Goal: Information Seeking & Learning: Learn about a topic

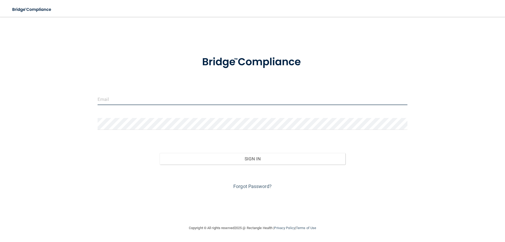
click at [136, 98] on input "email" at bounding box center [253, 99] width 310 height 12
type input "[EMAIL_ADDRESS][DOMAIN_NAME]"
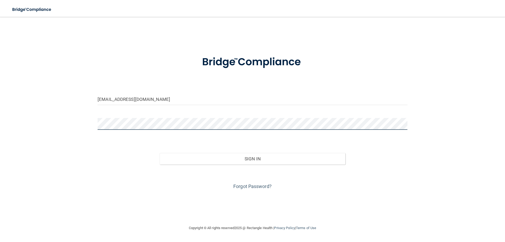
click at [160, 153] on button "Sign In" at bounding box center [253, 159] width 186 height 12
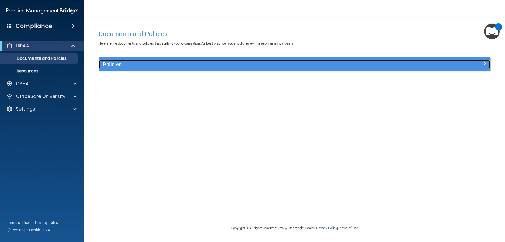
click at [119, 65] on h5 "Policies" at bounding box center [245, 64] width 285 height 6
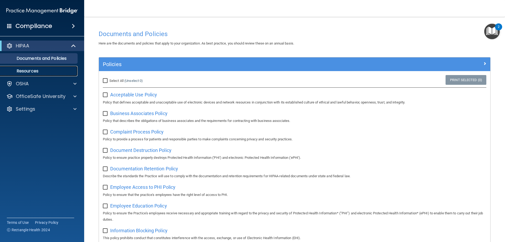
click at [39, 73] on p "Resources" at bounding box center [39, 70] width 72 height 5
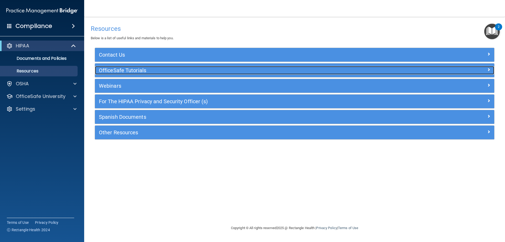
click at [110, 70] on h5 "OfficeSafe Tutorials" at bounding box center [244, 70] width 291 height 6
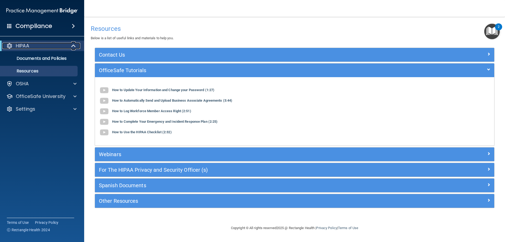
click at [41, 45] on div "HIPAA" at bounding box center [34, 46] width 65 height 6
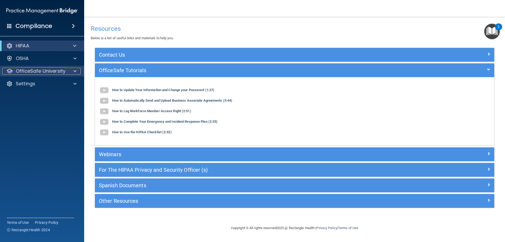
click at [32, 73] on p "OfficeSafe University" at bounding box center [41, 71] width 50 height 6
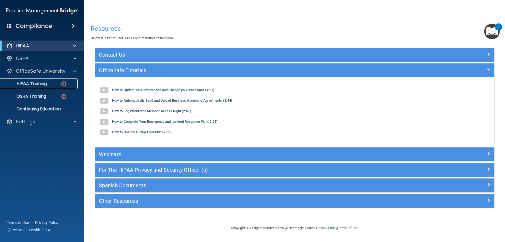
click at [34, 83] on p "HIPAA Training" at bounding box center [24, 83] width 43 height 5
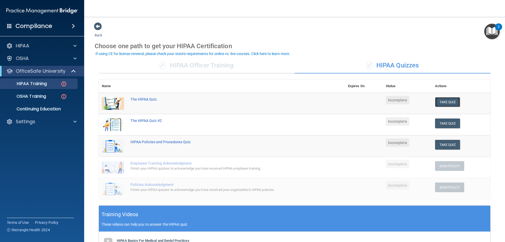
click at [449, 103] on button "Take Quiz" at bounding box center [447, 102] width 25 height 10
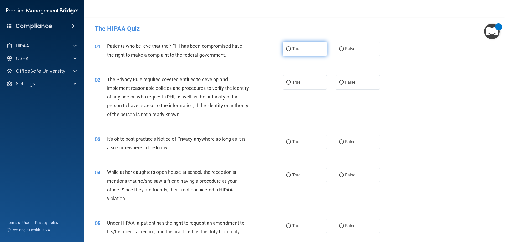
click at [286, 52] on label "True" at bounding box center [305, 49] width 44 height 14
click at [286, 51] on input "True" at bounding box center [288, 49] width 5 height 4
radio input "true"
drag, startPoint x: 285, startPoint y: 81, endPoint x: 279, endPoint y: 84, distance: 7.3
click at [286, 81] on input "True" at bounding box center [288, 82] width 5 height 4
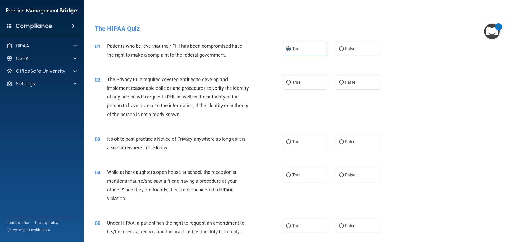
radio input "true"
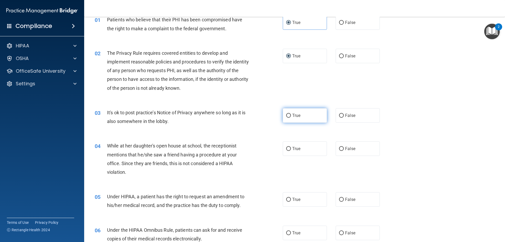
click at [286, 116] on input "True" at bounding box center [288, 116] width 5 height 4
radio input "true"
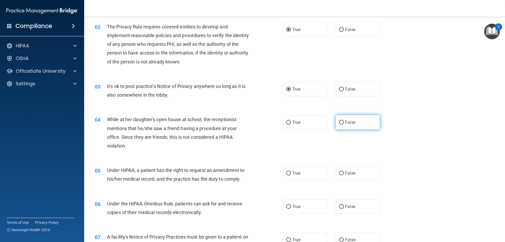
click at [339, 121] on input "False" at bounding box center [341, 122] width 5 height 4
radio input "true"
click at [274, 144] on div "04 While at her daughter's open house at school, the receptionist mentions that…" at bounding box center [189, 134] width 204 height 38
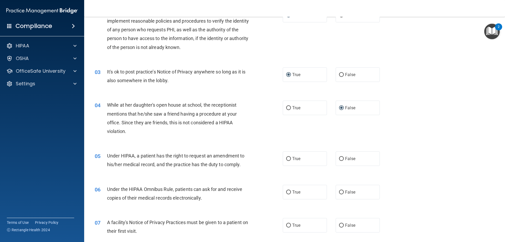
scroll to position [79, 0]
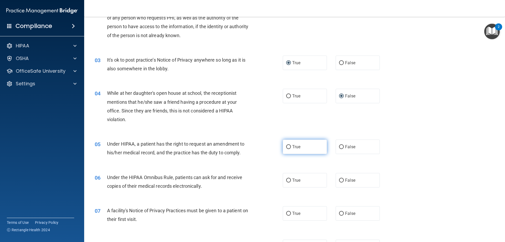
click at [286, 146] on input "True" at bounding box center [288, 147] width 5 height 4
radio input "true"
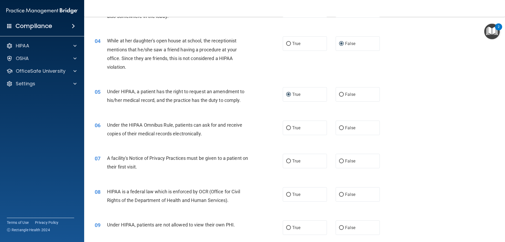
scroll to position [131, 0]
click at [286, 128] on input "True" at bounding box center [288, 128] width 5 height 4
radio input "true"
click at [286, 159] on input "True" at bounding box center [288, 161] width 5 height 4
radio input "true"
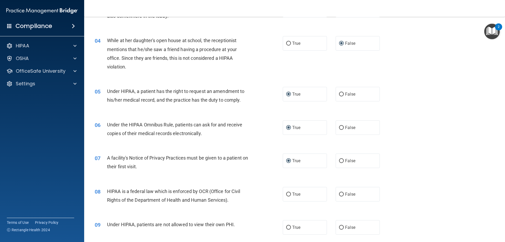
click at [255, 171] on div "07 A facility's Notice of Privacy Practices must be given to a patient on their…" at bounding box center [189, 163] width 204 height 20
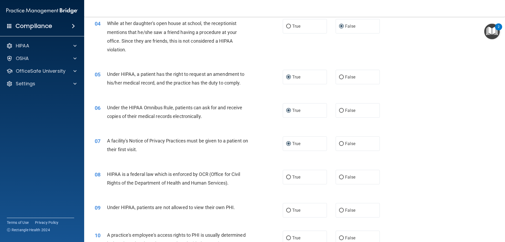
scroll to position [158, 0]
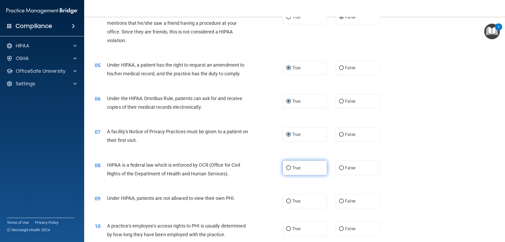
click at [286, 168] on input "True" at bounding box center [288, 168] width 5 height 4
radio input "true"
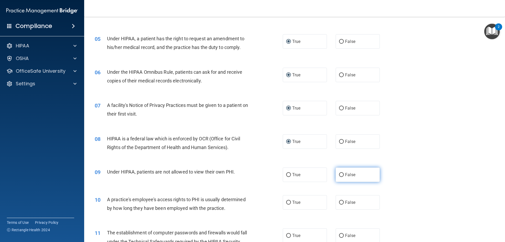
click at [339, 174] on input "False" at bounding box center [341, 175] width 5 height 4
radio input "true"
drag, startPoint x: 248, startPoint y: 184, endPoint x: 253, endPoint y: 183, distance: 5.4
click at [248, 184] on div "09 Under HIPAA, patients are not allowed to view their own PHI. True False" at bounding box center [294, 175] width 407 height 28
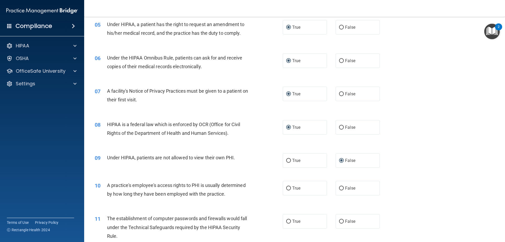
scroll to position [210, 0]
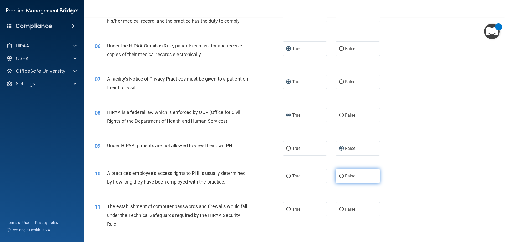
click at [340, 176] on input "False" at bounding box center [341, 176] width 5 height 4
radio input "true"
click at [263, 187] on div "10 A practice's employee's access rights to PHI is usually determined by how lo…" at bounding box center [189, 178] width 204 height 20
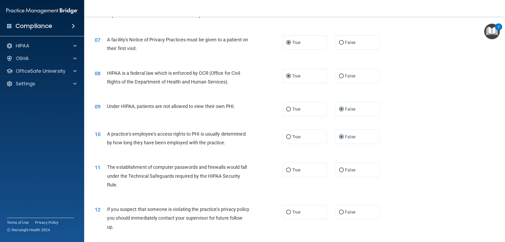
scroll to position [263, 0]
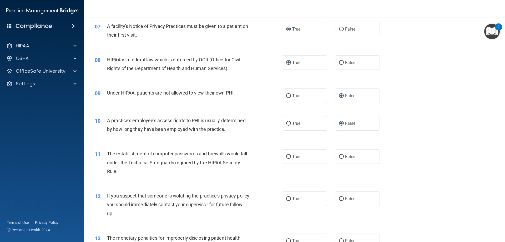
drag, startPoint x: 284, startPoint y: 156, endPoint x: 280, endPoint y: 159, distance: 4.7
click at [286, 156] on input "True" at bounding box center [288, 157] width 5 height 4
radio input "true"
click at [263, 178] on div "11 The establishment of computer passwords and firewalls would fall under the T…" at bounding box center [294, 163] width 407 height 42
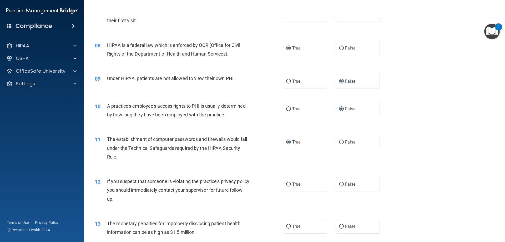
scroll to position [289, 0]
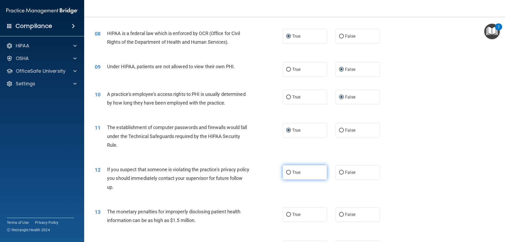
click at [286, 173] on input "True" at bounding box center [288, 172] width 5 height 4
radio input "true"
click at [257, 189] on div "12 If you suspect that someone is violating the practice's privacy policy you s…" at bounding box center [189, 179] width 204 height 29
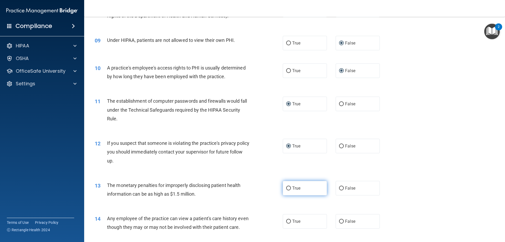
click at [288, 189] on input "True" at bounding box center [288, 188] width 5 height 4
radio input "true"
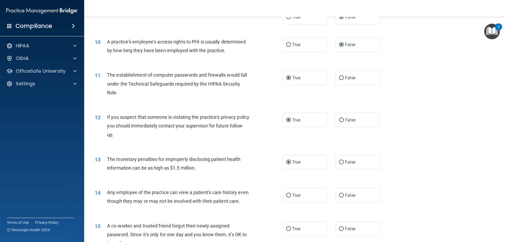
scroll to position [342, 0]
click at [335, 193] on label "False" at bounding box center [357, 194] width 44 height 14
click at [339, 193] on input "False" at bounding box center [341, 195] width 5 height 4
radio input "true"
click at [263, 202] on div "14 Any employee of the practice can view a patient's care history even though t…" at bounding box center [189, 197] width 204 height 20
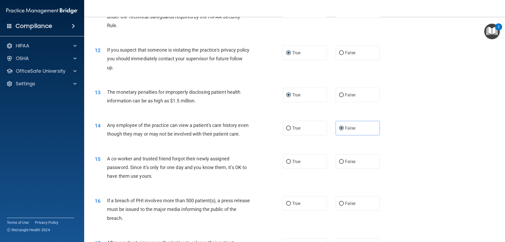
scroll to position [421, 0]
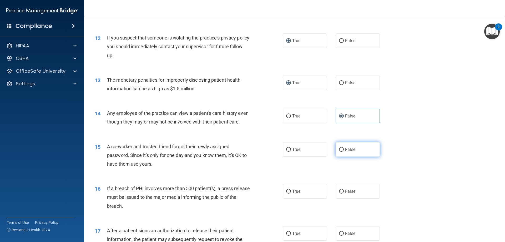
click at [339, 151] on input "False" at bounding box center [341, 149] width 5 height 4
radio input "true"
click at [288, 193] on input "True" at bounding box center [288, 191] width 5 height 4
radio input "true"
click at [266, 208] on div "16 If a breach of PHI involves more than 500 patient(s), a press release must b…" at bounding box center [189, 198] width 204 height 29
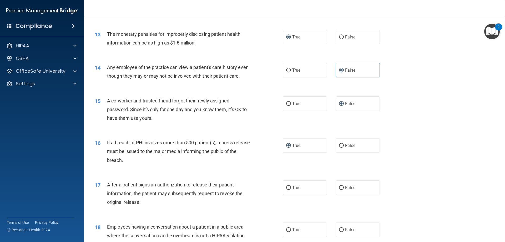
scroll to position [473, 0]
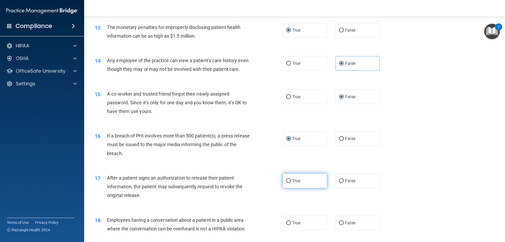
click at [286, 183] on input "True" at bounding box center [288, 181] width 5 height 4
radio input "true"
click at [266, 209] on div "17 After a patient signs an authorization to release their patient information,…" at bounding box center [294, 188] width 407 height 42
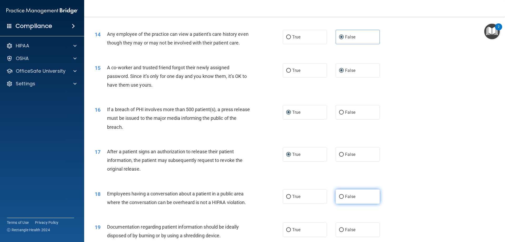
click at [339, 198] on input "False" at bounding box center [341, 196] width 5 height 4
radio input "true"
click at [259, 209] on div "18 Employees having a conversation about a patient in a public area where the c…" at bounding box center [189, 199] width 204 height 20
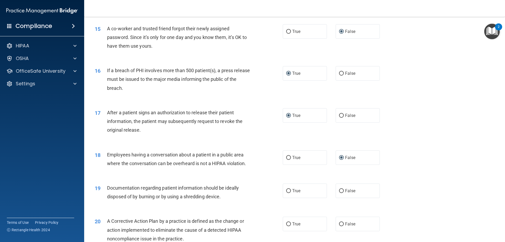
scroll to position [552, 0]
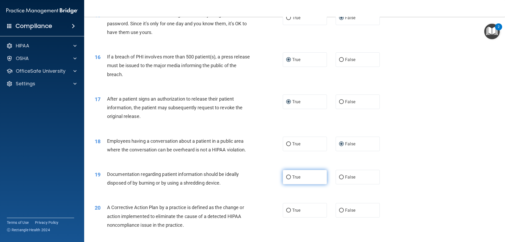
click at [286, 179] on input "True" at bounding box center [288, 177] width 5 height 4
radio input "true"
click at [267, 196] on div "19 Documentation regarding patient information should be ideally disposed of by…" at bounding box center [294, 179] width 407 height 33
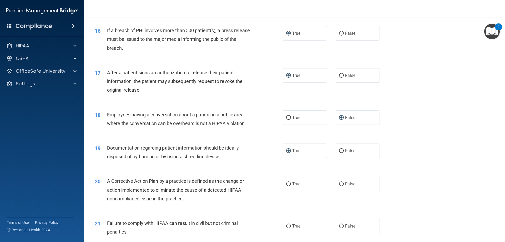
scroll to position [605, 0]
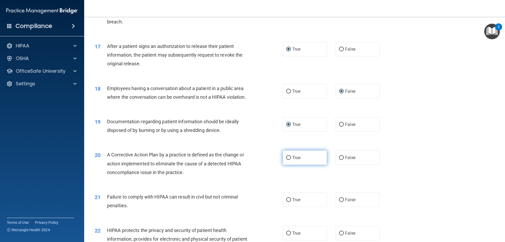
click at [286, 160] on input "True" at bounding box center [288, 158] width 5 height 4
radio input "true"
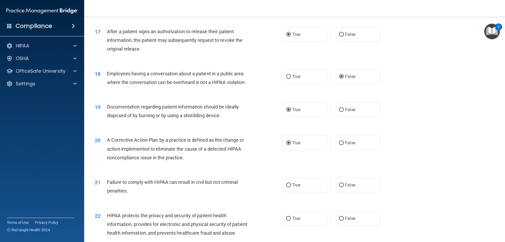
scroll to position [631, 0]
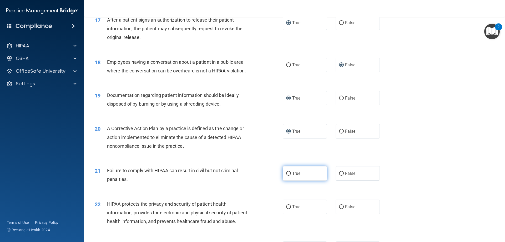
click at [286, 175] on input "True" at bounding box center [288, 173] width 5 height 4
radio input "true"
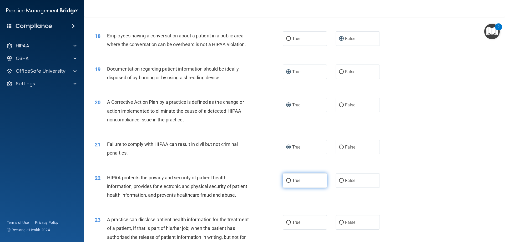
click at [286, 182] on input "True" at bounding box center [288, 180] width 5 height 4
radio input "true"
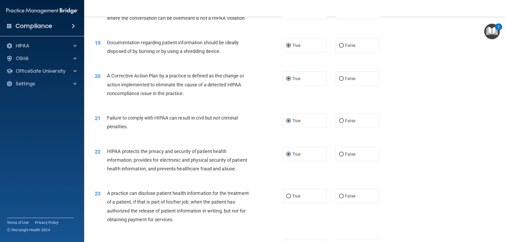
scroll to position [710, 0]
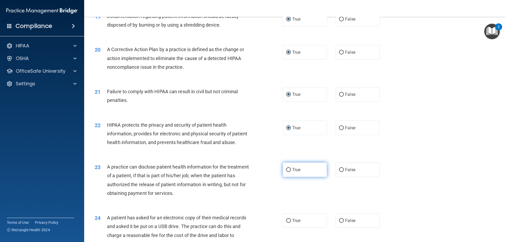
click at [286, 172] on input "True" at bounding box center [288, 170] width 5 height 4
radio input "true"
click at [268, 200] on div "23 A practice can disclose patient health information for the treatment of a pa…" at bounding box center [189, 181] width 204 height 38
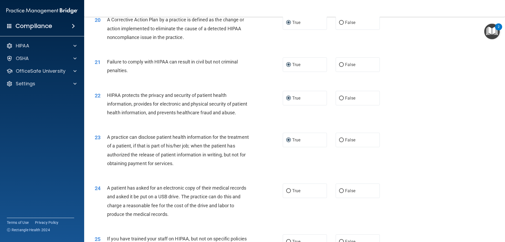
scroll to position [762, 0]
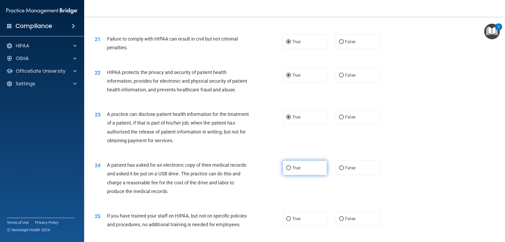
click at [284, 175] on label "True" at bounding box center [305, 167] width 44 height 14
click at [286, 170] on input "True" at bounding box center [288, 168] width 5 height 4
radio input "true"
click at [273, 198] on div "24 A patient has asked for an electronic copy of their medical records and aske…" at bounding box center [189, 179] width 204 height 38
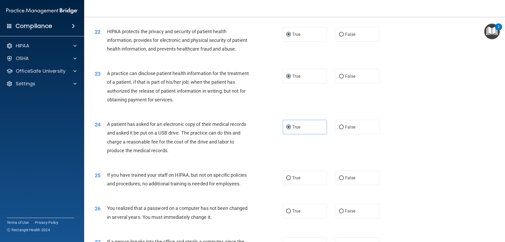
scroll to position [815, 0]
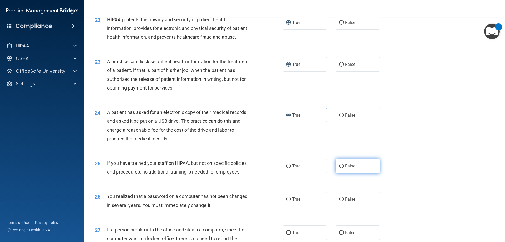
click at [342, 173] on label "False" at bounding box center [357, 165] width 44 height 14
click at [342, 168] on input "False" at bounding box center [341, 166] width 5 height 4
radio input "true"
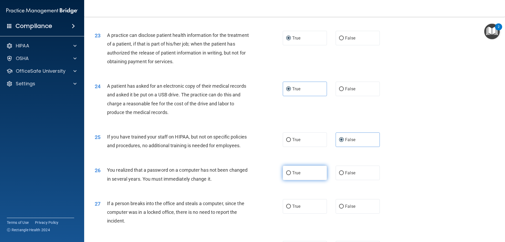
click at [286, 175] on input "True" at bounding box center [288, 173] width 5 height 4
radio input "true"
click at [266, 185] on div "26 You realized that a password on a computer has not been changed in several y…" at bounding box center [189, 175] width 204 height 20
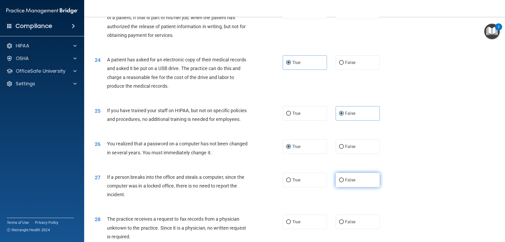
click at [341, 182] on input "False" at bounding box center [341, 180] width 5 height 4
radio input "true"
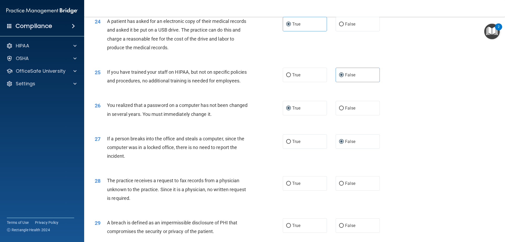
scroll to position [920, 0]
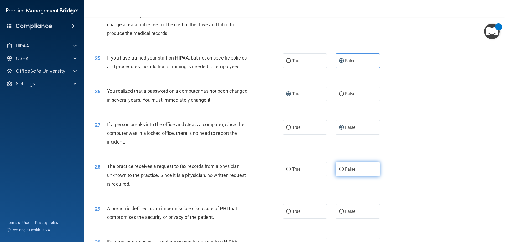
click at [339, 171] on input "False" at bounding box center [341, 169] width 5 height 4
radio input "true"
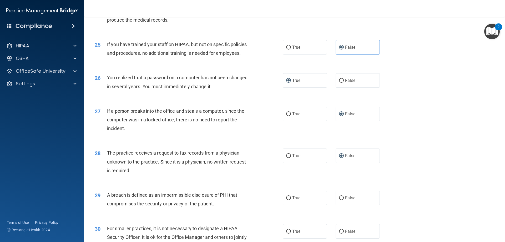
scroll to position [972, 0]
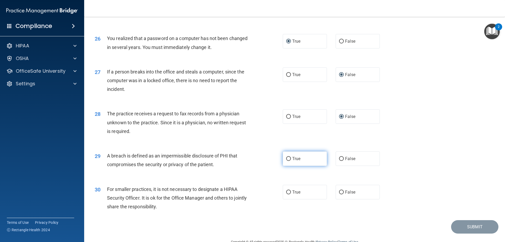
click at [286, 161] on input "True" at bounding box center [288, 159] width 5 height 4
radio input "true"
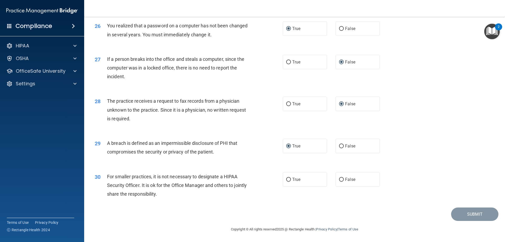
scroll to position [999, 0]
click at [339, 181] on input "False" at bounding box center [341, 179] width 5 height 4
radio input "true"
click at [469, 219] on button "Submit" at bounding box center [474, 213] width 47 height 13
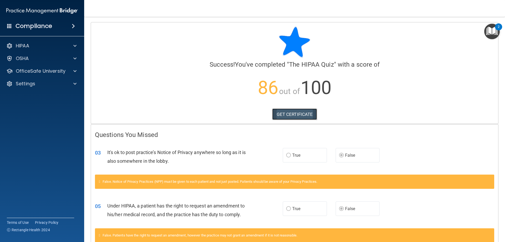
click at [286, 115] on link "GET CERTIFICATE" at bounding box center [294, 114] width 45 height 12
click at [33, 73] on p "OfficeSafe University" at bounding box center [41, 71] width 50 height 6
click at [37, 83] on p "HIPAA Training" at bounding box center [24, 83] width 43 height 5
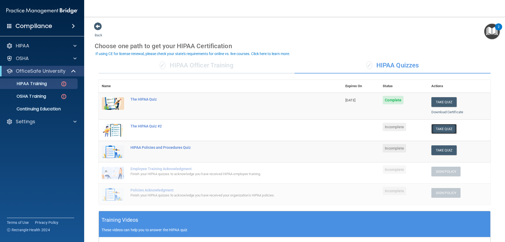
click at [439, 130] on button "Take Quiz" at bounding box center [443, 129] width 25 height 10
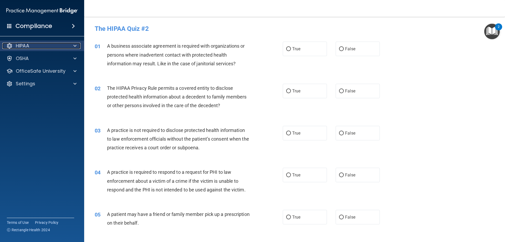
click at [53, 48] on div "HIPAA" at bounding box center [34, 46] width 65 height 6
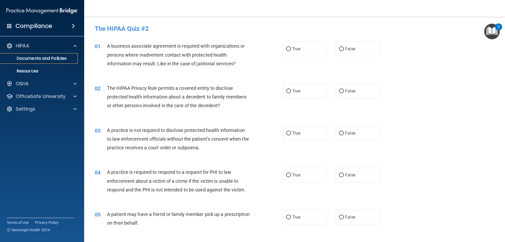
click at [45, 58] on p "Documents and Policies" at bounding box center [39, 58] width 72 height 5
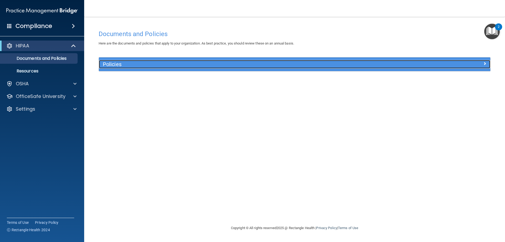
click at [106, 66] on h5 "Policies" at bounding box center [245, 64] width 285 height 6
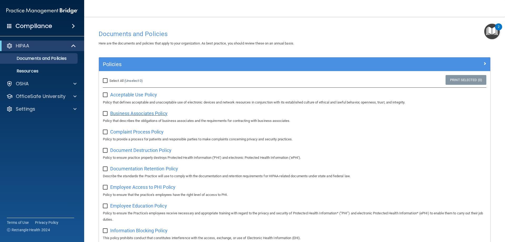
click at [117, 113] on span "Business Associates Policy" at bounding box center [138, 113] width 57 height 6
click at [44, 95] on p "OfficeSafe University" at bounding box center [41, 96] width 50 height 6
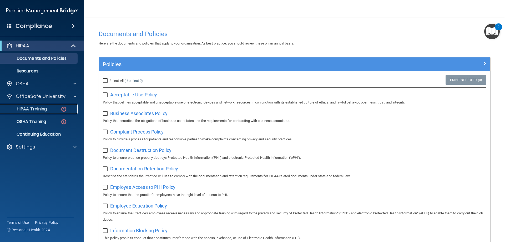
click at [43, 110] on p "HIPAA Training" at bounding box center [24, 108] width 43 height 5
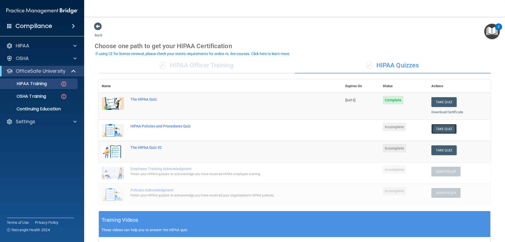
click at [446, 127] on button "Take Quiz" at bounding box center [443, 129] width 25 height 10
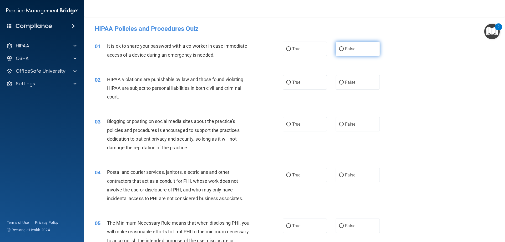
click at [339, 50] on input "False" at bounding box center [341, 49] width 5 height 4
radio input "true"
drag, startPoint x: 338, startPoint y: 82, endPoint x: 334, endPoint y: 83, distance: 4.0
click at [339, 83] on input "False" at bounding box center [341, 82] width 5 height 4
radio input "true"
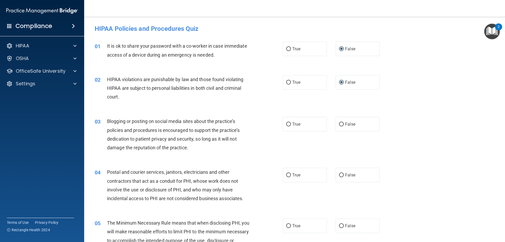
scroll to position [26, 0]
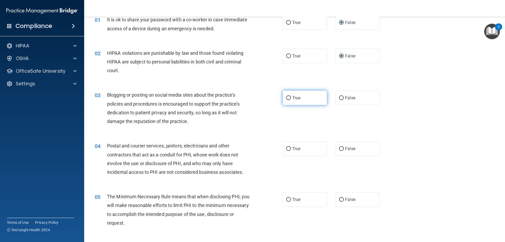
click at [286, 98] on input "True" at bounding box center [288, 98] width 5 height 4
radio input "true"
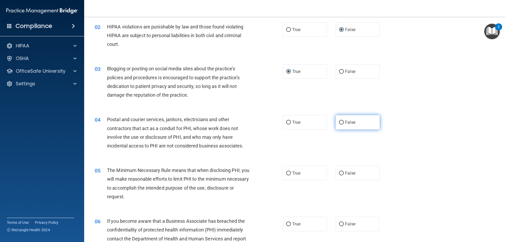
click at [339, 121] on input "False" at bounding box center [341, 122] width 5 height 4
radio input "true"
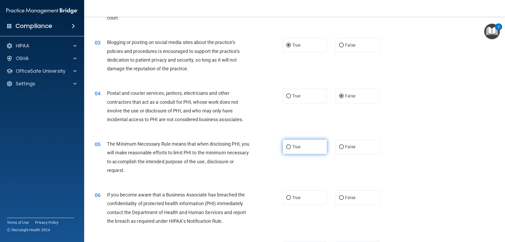
click at [286, 147] on input "True" at bounding box center [288, 147] width 5 height 4
radio input "true"
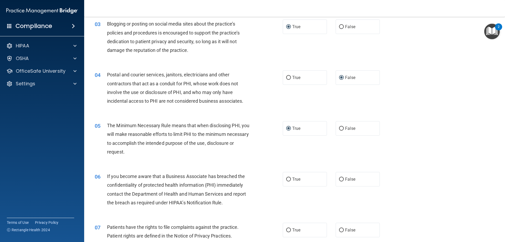
scroll to position [105, 0]
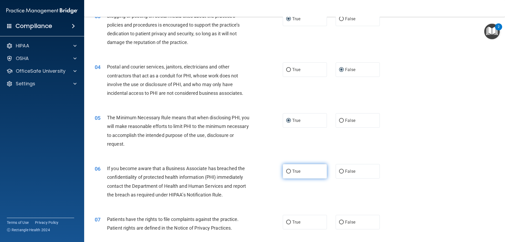
click at [286, 172] on input "True" at bounding box center [288, 171] width 5 height 4
radio input "true"
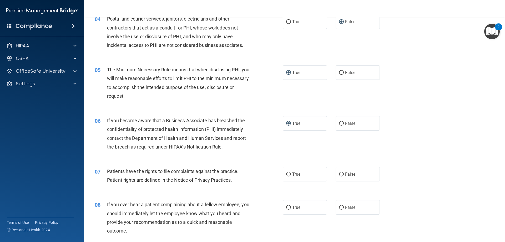
scroll to position [158, 0]
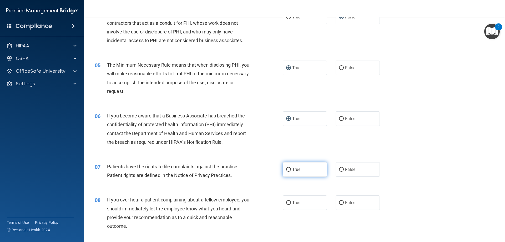
click at [286, 171] on input "True" at bounding box center [288, 169] width 5 height 4
radio input "true"
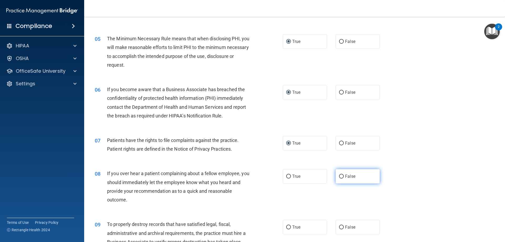
click at [339, 176] on input "False" at bounding box center [341, 176] width 5 height 4
radio input "true"
click at [264, 202] on div "08 If you over hear a patient complaining about a fellow employee, you should i…" at bounding box center [189, 188] width 204 height 38
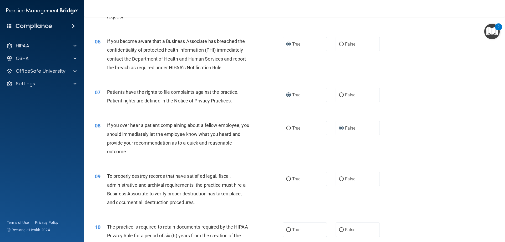
scroll to position [237, 0]
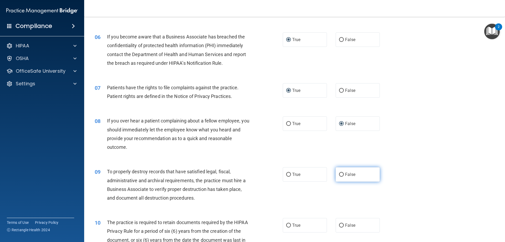
click at [339, 173] on input "False" at bounding box center [341, 174] width 5 height 4
radio input "true"
click at [259, 204] on div "09 To properly destroy records that have satisfied legal, fiscal, administrativ…" at bounding box center [189, 186] width 204 height 38
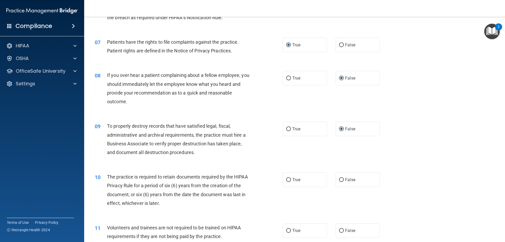
scroll to position [289, 0]
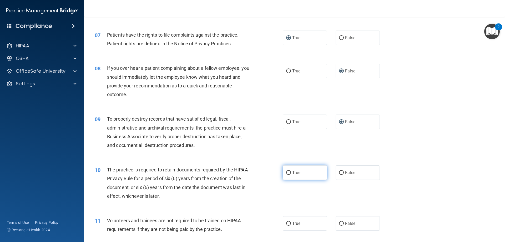
click at [286, 173] on input "True" at bounding box center [288, 173] width 5 height 4
radio input "true"
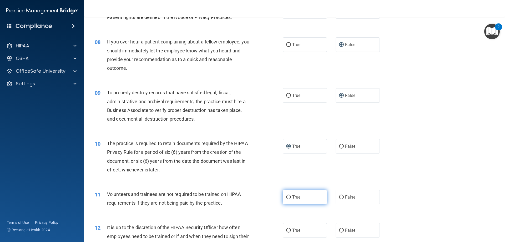
click at [286, 197] on input "True" at bounding box center [288, 197] width 5 height 4
radio input "true"
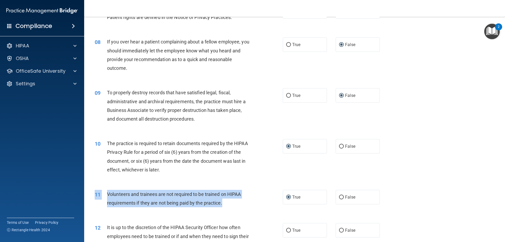
click at [267, 210] on div "11 Volunteers and trainees are not required to be trained on HIPAA requirements…" at bounding box center [294, 199] width 407 height 33
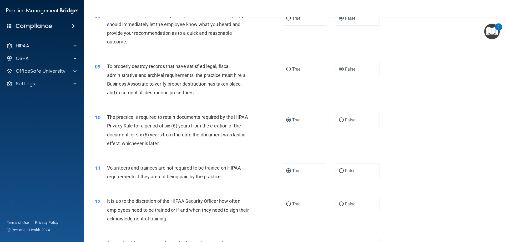
click at [263, 209] on div "12 It is up to the discretion of the HIPAA Security Officer how often employees…" at bounding box center [189, 210] width 204 height 29
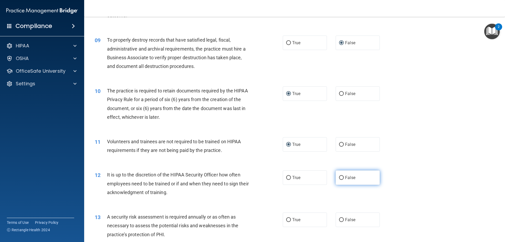
click at [339, 176] on input "False" at bounding box center [341, 178] width 5 height 4
radio input "true"
click at [32, 140] on accordion "HIPAA Documents and Policies Report an Incident Business Associates Emergency P…" at bounding box center [42, 105] width 84 height 135
click at [29, 125] on accordion "HIPAA Documents and Policies Report an Incident Business Associates Emergency P…" at bounding box center [42, 105] width 84 height 135
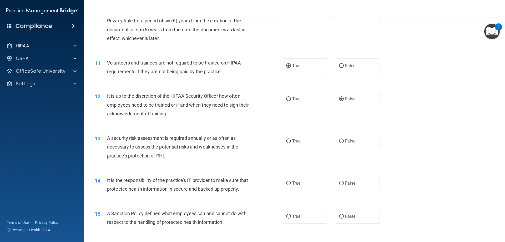
scroll to position [447, 0]
click at [286, 140] on input "True" at bounding box center [288, 141] width 5 height 4
radio input "true"
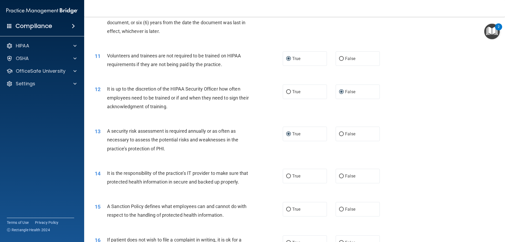
scroll to position [473, 0]
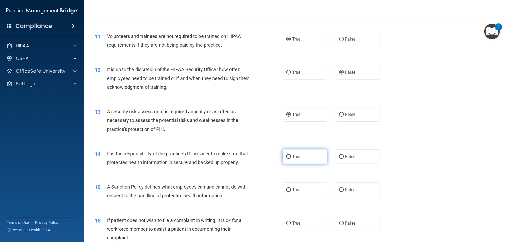
click at [286, 156] on input "True" at bounding box center [288, 157] width 5 height 4
radio input "true"
click at [268, 176] on div "14 It is the responsibility of the practice’s IT provider to make sure that pro…" at bounding box center [294, 158] width 407 height 33
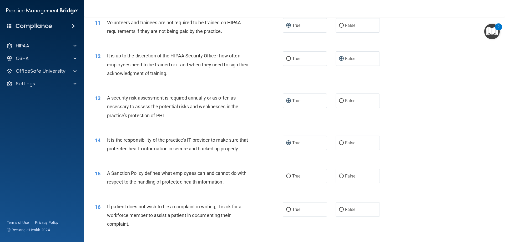
scroll to position [526, 0]
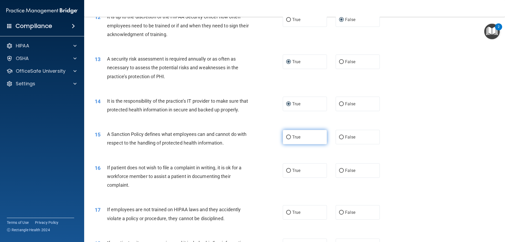
click at [286, 139] on input "True" at bounding box center [288, 137] width 5 height 4
radio input "true"
click at [340, 172] on input "False" at bounding box center [341, 170] width 5 height 4
radio input "true"
click at [265, 192] on div "16 If patient does not wish to file a complaint in writing, it is ok for a work…" at bounding box center [189, 177] width 204 height 29
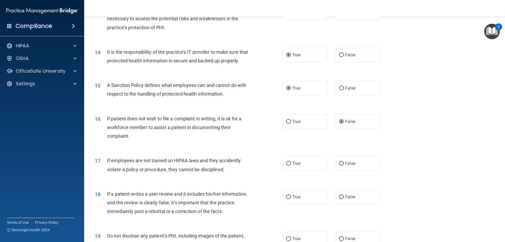
scroll to position [578, 0]
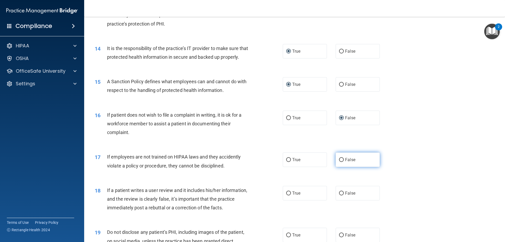
drag, startPoint x: 339, startPoint y: 168, endPoint x: 335, endPoint y: 169, distance: 4.6
click at [339, 162] on input "False" at bounding box center [341, 160] width 5 height 4
radio input "true"
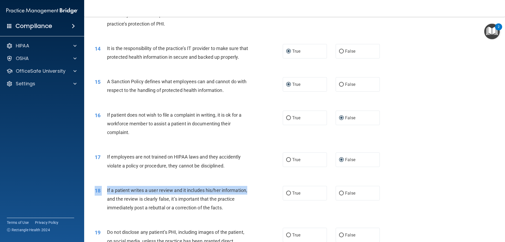
click at [262, 194] on div "18 If a patient writes a user review and it includes his/her information, and t…" at bounding box center [294, 200] width 407 height 42
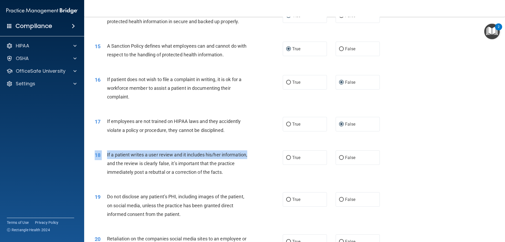
scroll to position [631, 0]
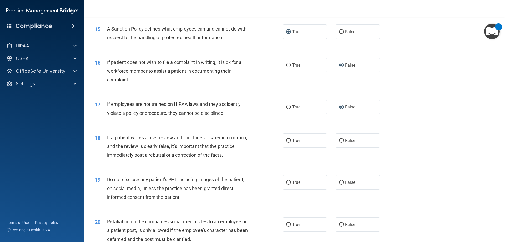
click at [263, 194] on div "19 Do not disclose any patient’s PHI, including images of the patient, on socia…" at bounding box center [189, 189] width 204 height 29
click at [339, 142] on input "False" at bounding box center [341, 141] width 5 height 4
radio input "true"
click at [267, 177] on div "19 Do not disclose any patient’s PHI, including images of the patient, on socia…" at bounding box center [294, 189] width 407 height 42
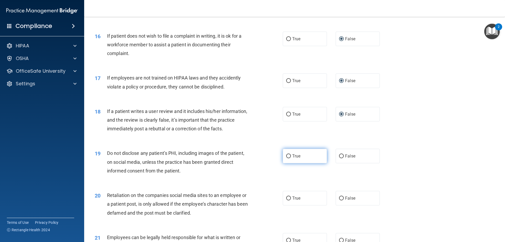
click at [286, 158] on input "True" at bounding box center [288, 156] width 5 height 4
radio input "true"
click at [269, 177] on div "19 Do not disclose any patient’s PHI, including images of the patient, on socia…" at bounding box center [189, 163] width 204 height 29
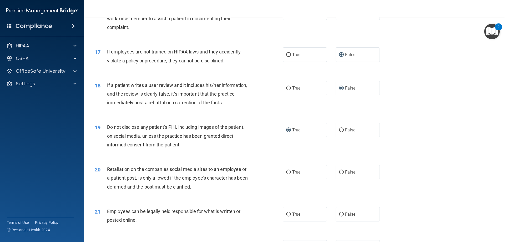
scroll to position [710, 0]
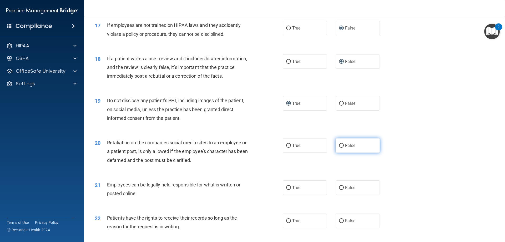
click at [339, 147] on input "False" at bounding box center [341, 146] width 5 height 4
radio input "true"
click at [263, 182] on div "21 Employees can be legally held responsible for what is written or posted onli…" at bounding box center [294, 189] width 407 height 33
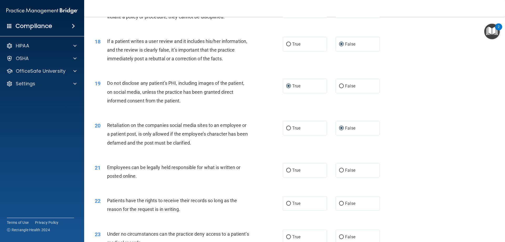
scroll to position [736, 0]
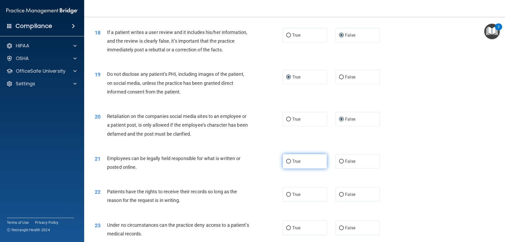
click at [288, 163] on input "True" at bounding box center [288, 161] width 5 height 4
radio input "true"
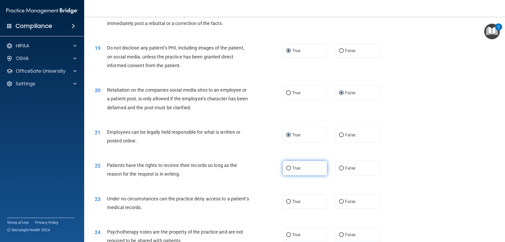
click at [286, 170] on input "True" at bounding box center [288, 168] width 5 height 4
radio input "true"
click at [269, 187] on div "22 Patients have the rights to receive their records so long as the reason for …" at bounding box center [294, 170] width 407 height 33
click at [286, 203] on input "True" at bounding box center [288, 201] width 5 height 4
radio input "true"
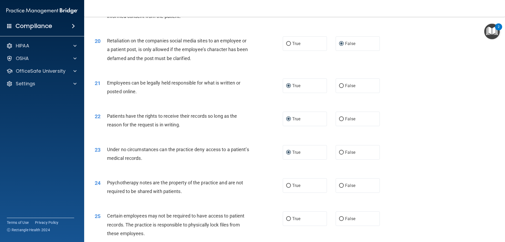
scroll to position [815, 0]
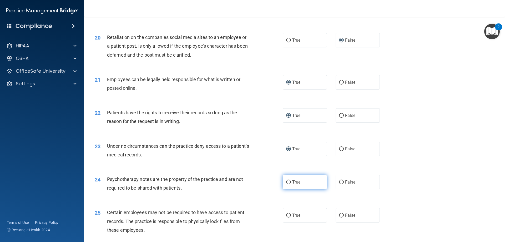
click at [286, 184] on input "True" at bounding box center [288, 182] width 5 height 4
radio input "true"
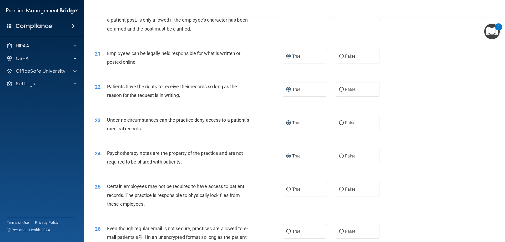
scroll to position [841, 0]
click at [286, 191] on input "True" at bounding box center [288, 189] width 5 height 4
radio input "true"
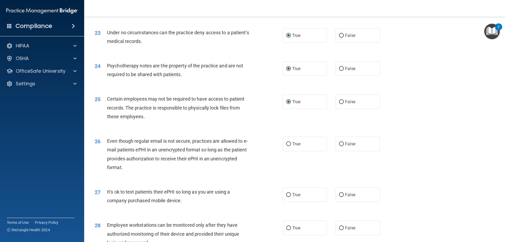
scroll to position [946, 0]
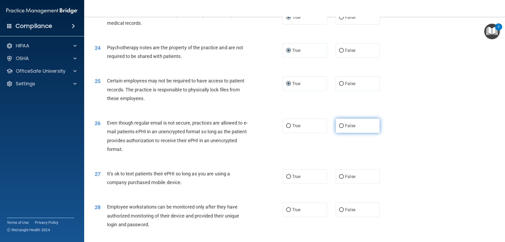
click at [339, 128] on input "False" at bounding box center [341, 126] width 5 height 4
radio input "true"
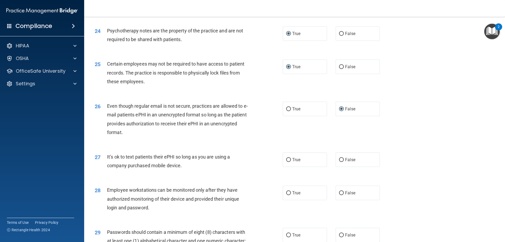
scroll to position [972, 0]
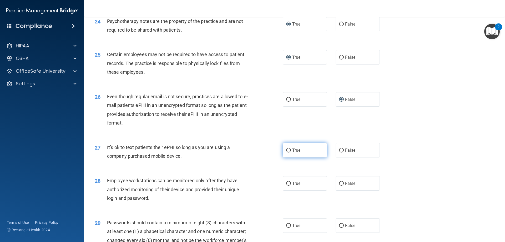
click at [287, 152] on input "True" at bounding box center [288, 150] width 5 height 4
radio input "true"
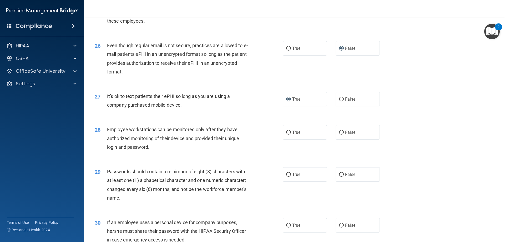
scroll to position [1025, 0]
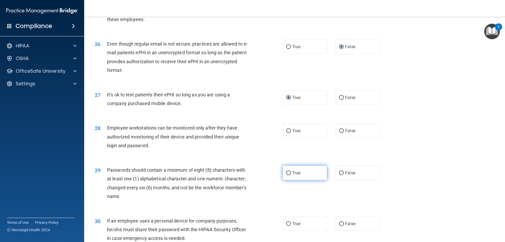
click at [288, 175] on input "True" at bounding box center [288, 173] width 5 height 4
radio input "true"
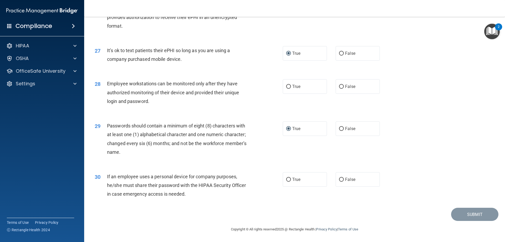
scroll to position [1078, 0]
click at [286, 180] on input "True" at bounding box center [288, 179] width 5 height 4
radio input "true"
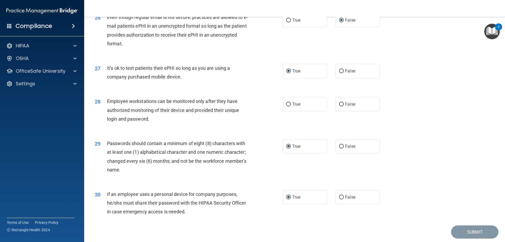
scroll to position [1025, 0]
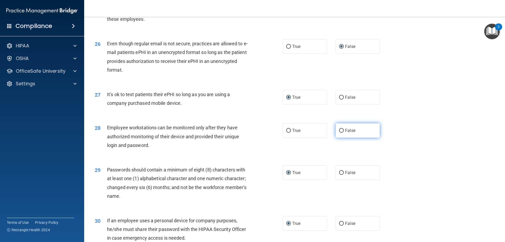
click at [340, 132] on input "False" at bounding box center [341, 131] width 5 height 4
radio input "true"
click at [386, 141] on div "28 Employee workstations can be monitored only after they have authorized monit…" at bounding box center [294, 137] width 407 height 42
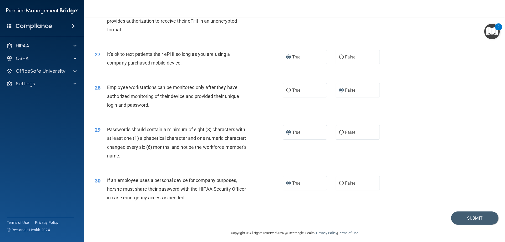
scroll to position [1078, 0]
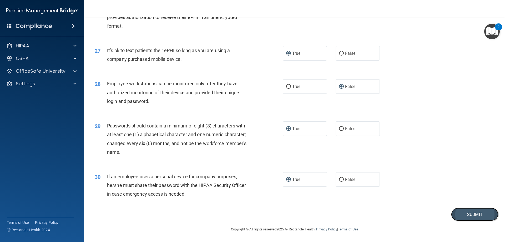
click at [458, 212] on button "Submit" at bounding box center [474, 213] width 47 height 13
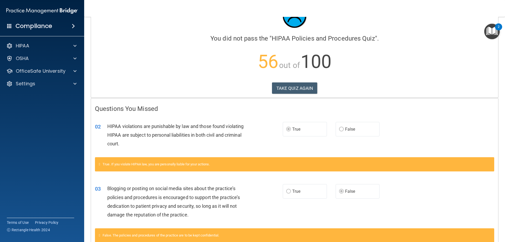
scroll to position [26, 0]
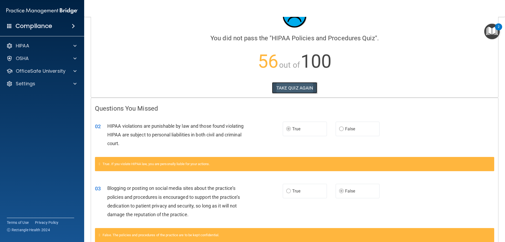
click at [283, 87] on button "TAKE QUIZ AGAIN" at bounding box center [294, 88] width 45 height 12
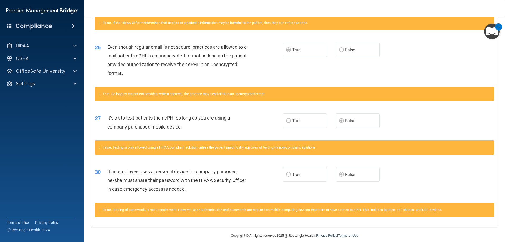
scroll to position [725, 0]
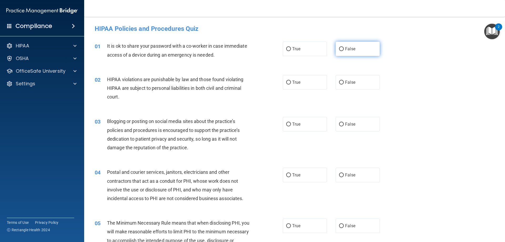
click at [339, 48] on input "False" at bounding box center [341, 49] width 5 height 4
radio input "true"
click at [286, 81] on input "True" at bounding box center [288, 82] width 5 height 4
radio input "true"
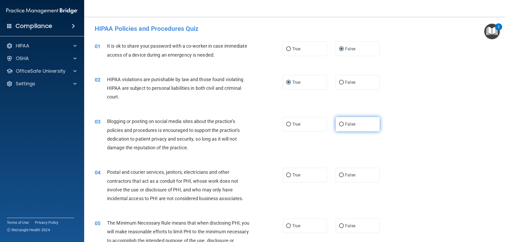
click at [339, 123] on input "False" at bounding box center [341, 124] width 5 height 4
radio input "true"
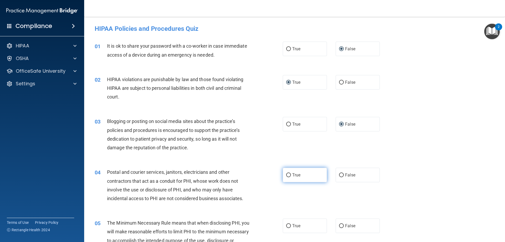
click at [286, 173] on input "True" at bounding box center [288, 175] width 5 height 4
radio input "true"
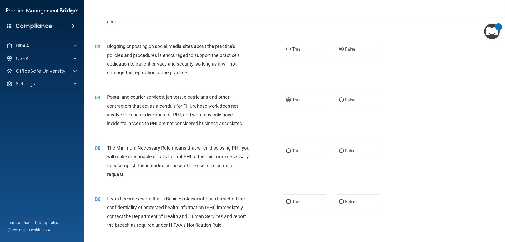
scroll to position [79, 0]
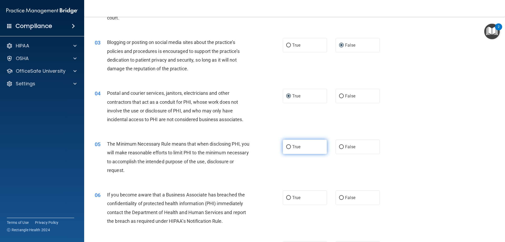
click at [286, 146] on input "True" at bounding box center [288, 147] width 5 height 4
radio input "true"
click at [340, 198] on input "False" at bounding box center [341, 198] width 5 height 4
radio input "true"
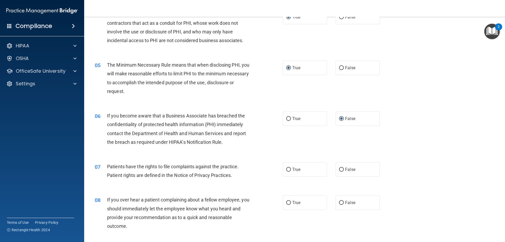
scroll to position [184, 0]
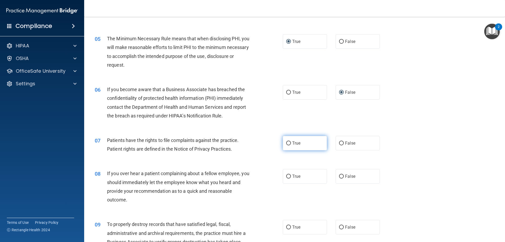
click at [286, 144] on input "True" at bounding box center [288, 143] width 5 height 4
radio input "true"
click at [339, 176] on input "False" at bounding box center [341, 176] width 5 height 4
radio input "true"
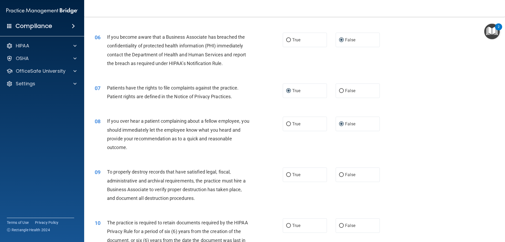
scroll to position [237, 0]
click at [339, 175] on input "False" at bounding box center [341, 174] width 5 height 4
radio input "true"
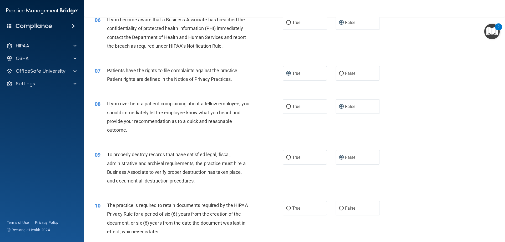
scroll to position [263, 0]
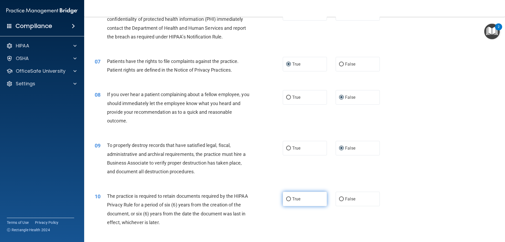
click at [286, 199] on input "True" at bounding box center [288, 199] width 5 height 4
radio input "true"
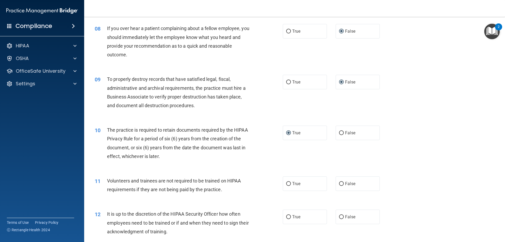
scroll to position [342, 0]
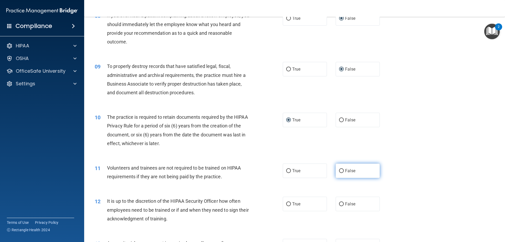
click at [336, 170] on label "False" at bounding box center [357, 170] width 44 height 14
click at [339, 170] on input "False" at bounding box center [341, 171] width 5 height 4
radio input "true"
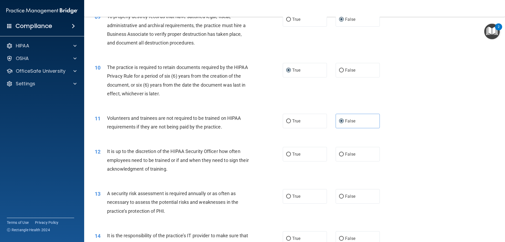
scroll to position [394, 0]
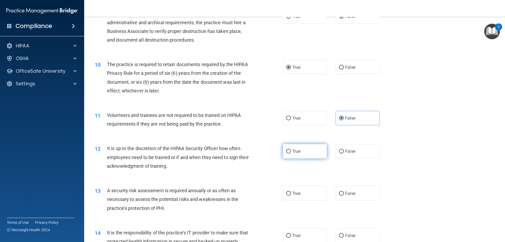
click at [286, 152] on input "True" at bounding box center [288, 151] width 5 height 4
radio input "true"
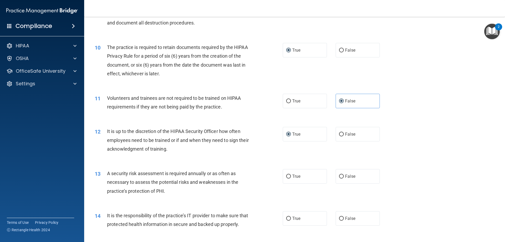
scroll to position [421, 0]
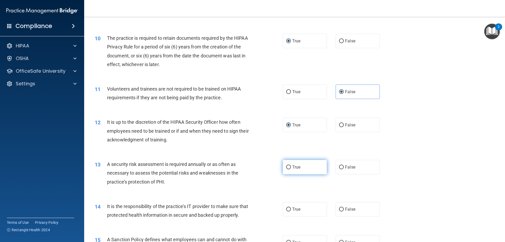
click at [290, 167] on label "True" at bounding box center [305, 167] width 44 height 14
click at [290, 167] on input "True" at bounding box center [288, 167] width 5 height 4
radio input "true"
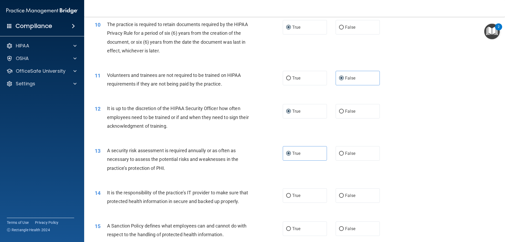
scroll to position [447, 0]
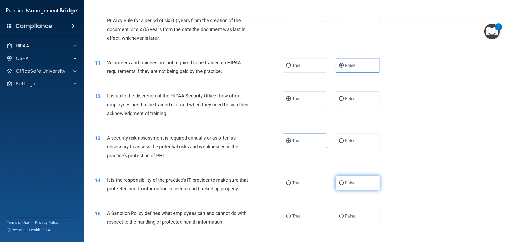
click at [339, 182] on input "False" at bounding box center [341, 183] width 5 height 4
radio input "true"
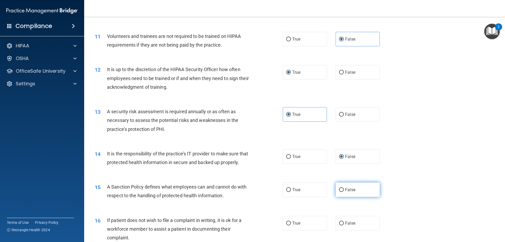
click at [339, 192] on input "False" at bounding box center [341, 190] width 5 height 4
radio input "true"
click at [287, 225] on input "True" at bounding box center [288, 223] width 5 height 4
radio input "true"
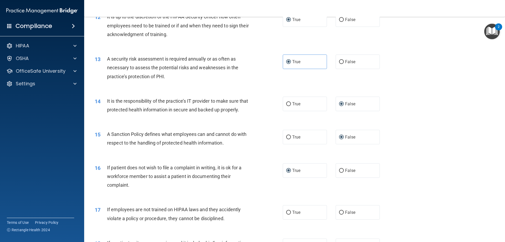
scroll to position [552, 0]
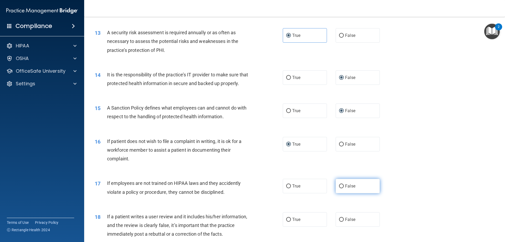
click at [339, 188] on input "False" at bounding box center [341, 186] width 5 height 4
radio input "true"
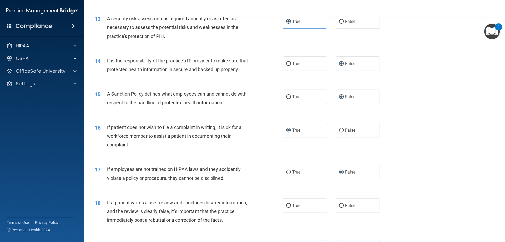
scroll to position [578, 0]
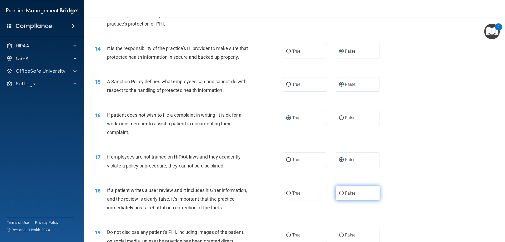
click at [339, 195] on input "False" at bounding box center [341, 193] width 5 height 4
radio input "true"
click at [256, 214] on div "18 If a patient writes a user review and it includes his/her information, and t…" at bounding box center [189, 200] width 204 height 29
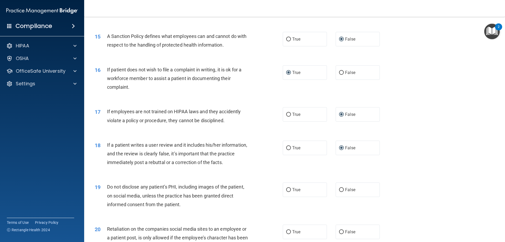
scroll to position [631, 0]
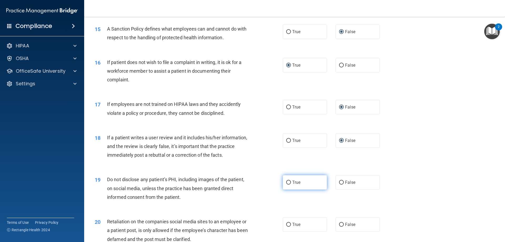
click at [286, 184] on input "True" at bounding box center [288, 182] width 5 height 4
radio input "true"
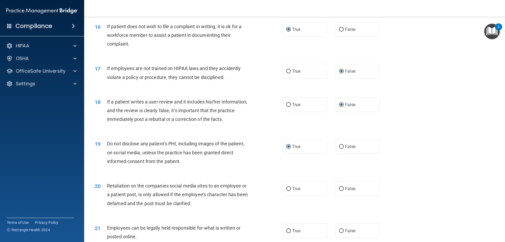
scroll to position [683, 0]
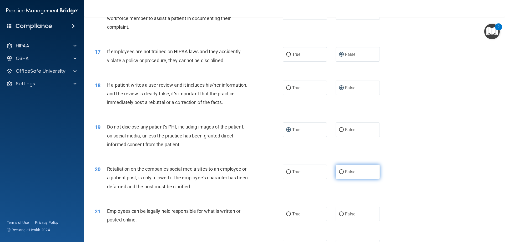
click at [339, 174] on input "False" at bounding box center [341, 172] width 5 height 4
radio input "true"
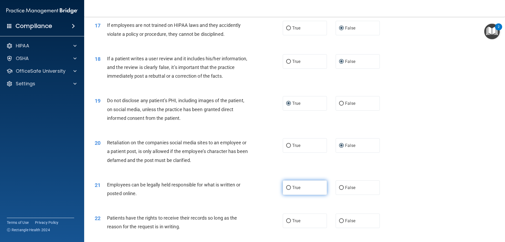
click at [286, 190] on input "True" at bounding box center [288, 188] width 5 height 4
radio input "true"
click at [337, 226] on label "False" at bounding box center [357, 220] width 44 height 14
click at [339, 223] on input "False" at bounding box center [341, 221] width 5 height 4
radio input "true"
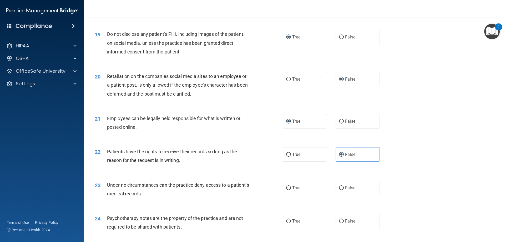
scroll to position [788, 0]
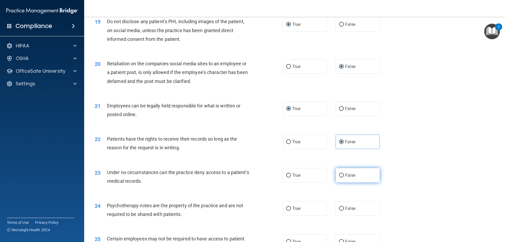
click at [339, 177] on input "False" at bounding box center [341, 175] width 5 height 4
radio input "true"
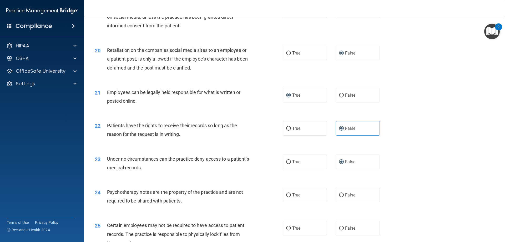
scroll to position [815, 0]
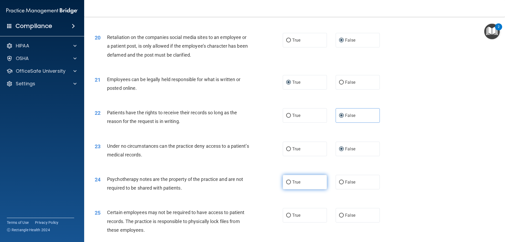
click at [286, 184] on input "True" at bounding box center [288, 182] width 5 height 4
radio input "true"
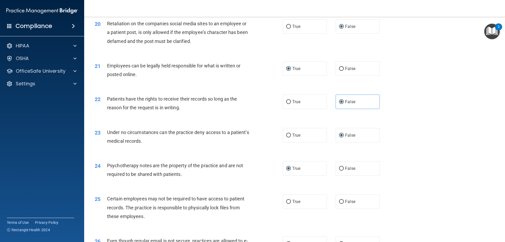
scroll to position [841, 0]
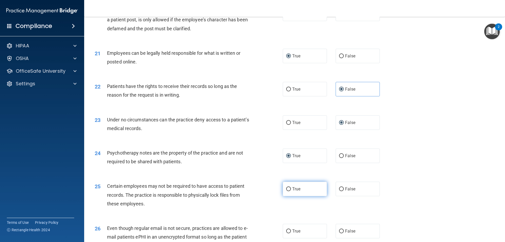
click at [286, 191] on input "True" at bounding box center [288, 189] width 5 height 4
radio input "true"
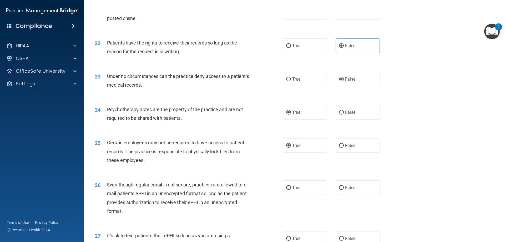
scroll to position [894, 0]
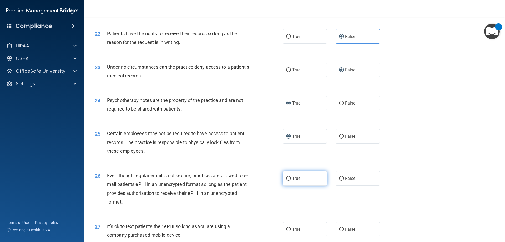
click at [286, 180] on input "True" at bounding box center [288, 178] width 5 height 4
radio input "true"
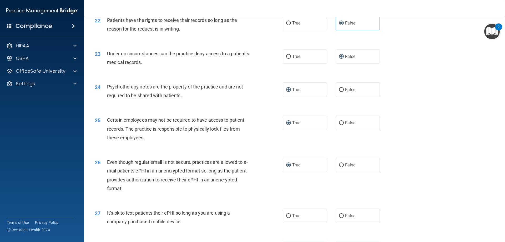
scroll to position [920, 0]
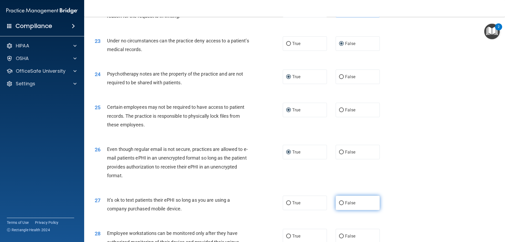
click at [339, 205] on input "False" at bounding box center [341, 203] width 5 height 4
radio input "true"
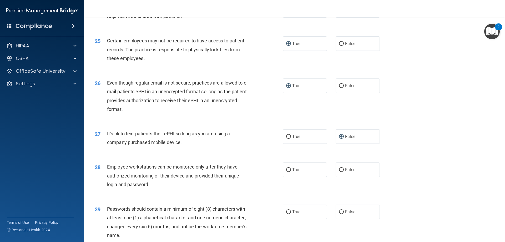
scroll to position [999, 0]
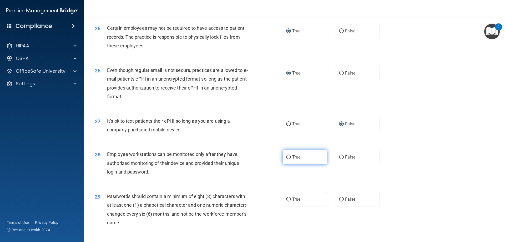
click at [286, 159] on input "True" at bounding box center [288, 157] width 5 height 4
radio input "true"
click at [287, 201] on input "True" at bounding box center [288, 199] width 5 height 4
radio input "true"
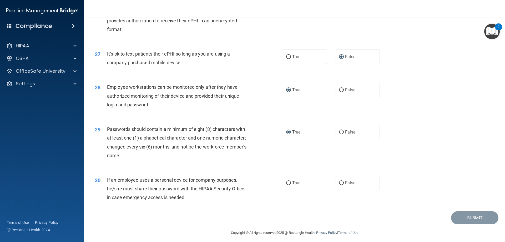
scroll to position [1078, 0]
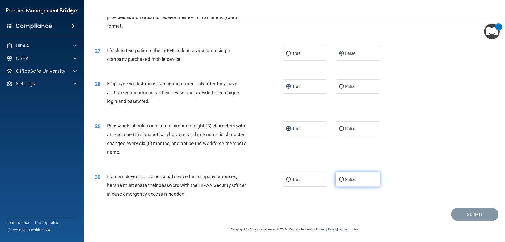
click at [339, 180] on input "False" at bounding box center [341, 179] width 5 height 4
radio input "true"
click at [460, 215] on button "Submit" at bounding box center [474, 213] width 47 height 13
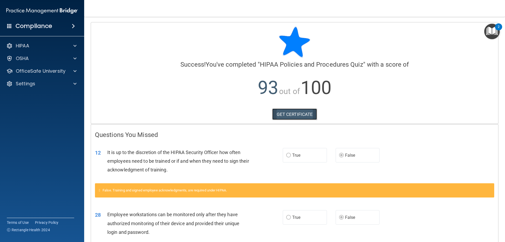
click at [285, 120] on link "GET CERTIFICATE" at bounding box center [294, 114] width 45 height 12
click at [39, 71] on p "OfficeSafe University" at bounding box center [41, 71] width 50 height 6
click at [45, 84] on p "HIPAA Training" at bounding box center [24, 83] width 43 height 5
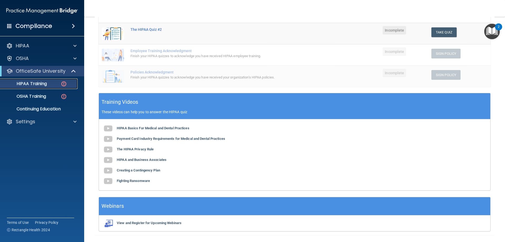
scroll to position [111, 0]
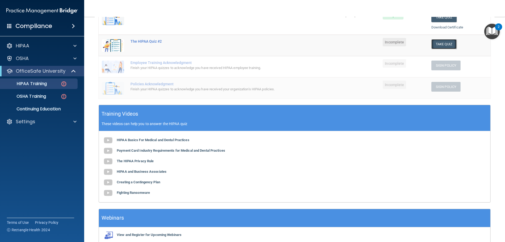
click at [436, 45] on button "Take Quiz" at bounding box center [443, 44] width 25 height 10
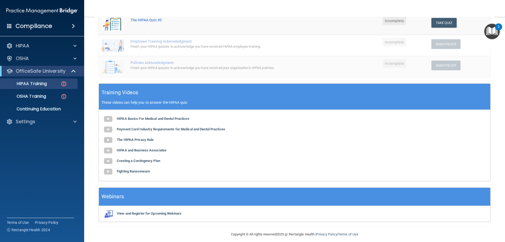
scroll to position [138, 0]
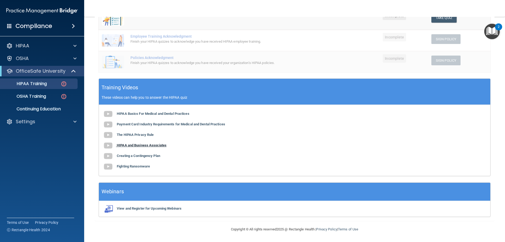
click at [119, 145] on b "HIPAA and Business Associates" at bounding box center [142, 145] width 50 height 4
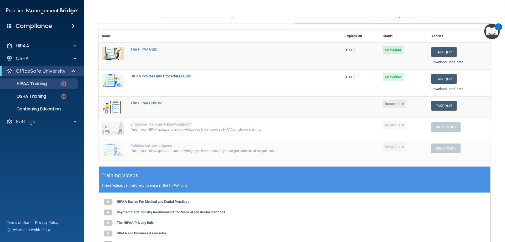
scroll to position [33, 0]
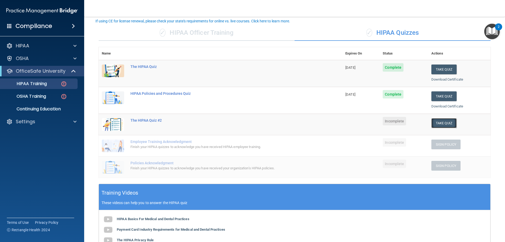
click at [436, 121] on button "Take Quiz" at bounding box center [443, 123] width 25 height 10
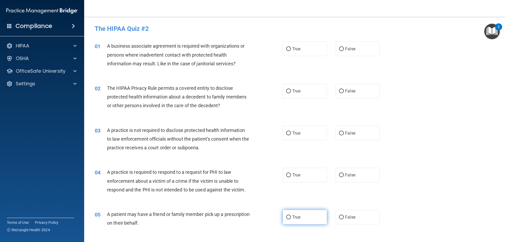
click at [286, 217] on input "True" at bounding box center [288, 217] width 5 height 4
radio input "true"
click at [286, 173] on input "True" at bounding box center [288, 175] width 5 height 4
radio input "true"
click at [286, 134] on input "True" at bounding box center [288, 133] width 5 height 4
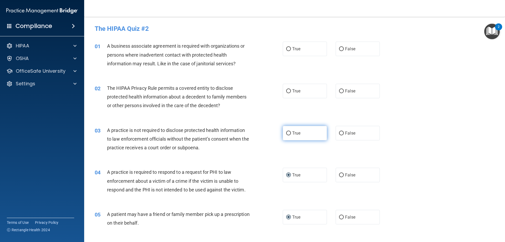
radio input "true"
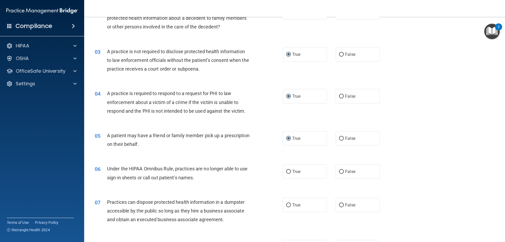
scroll to position [79, 0]
click at [286, 170] on input "True" at bounding box center [288, 171] width 5 height 4
radio input "true"
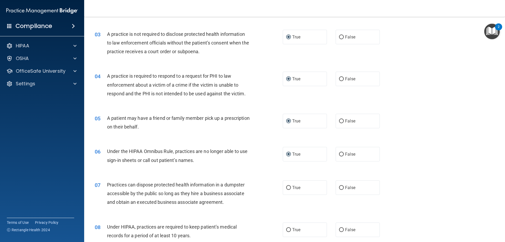
scroll to position [105, 0]
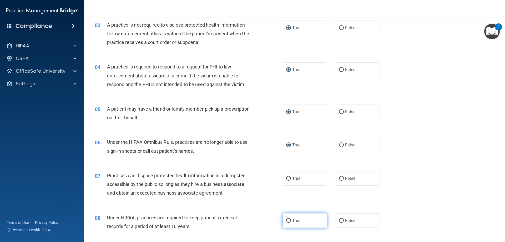
click at [286, 221] on input "True" at bounding box center [288, 220] width 5 height 4
radio input "true"
click at [339, 178] on input "False" at bounding box center [341, 178] width 5 height 4
radio input "true"
click at [257, 199] on div "07 Practices can dispose protected health information in a dumpster accessible …" at bounding box center [189, 185] width 204 height 29
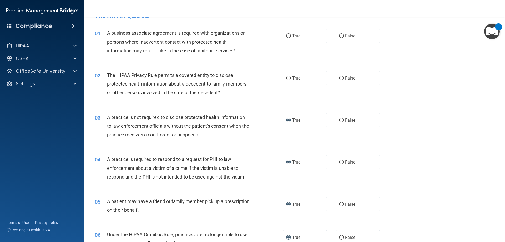
scroll to position [0, 0]
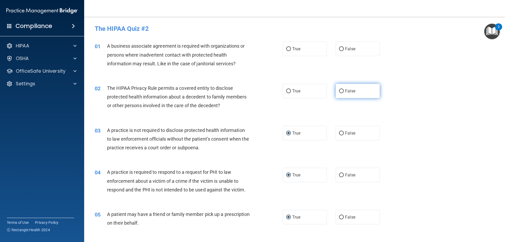
click at [339, 90] on input "False" at bounding box center [341, 91] width 5 height 4
radio input "true"
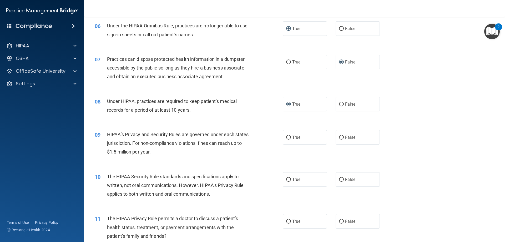
scroll to position [237, 0]
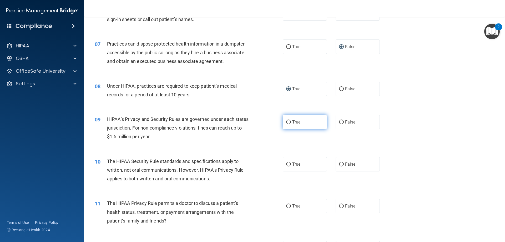
click at [287, 122] on input "True" at bounding box center [288, 122] width 5 height 4
radio input "true"
click at [286, 164] on input "True" at bounding box center [288, 164] width 5 height 4
radio input "true"
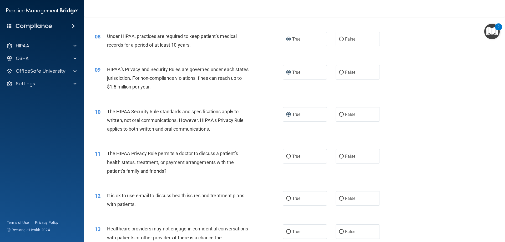
scroll to position [289, 0]
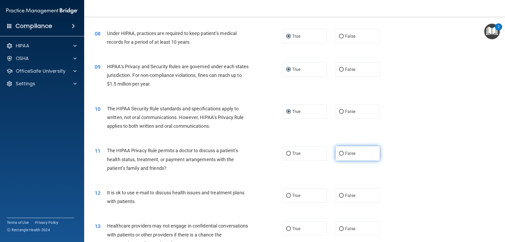
click at [339, 153] on input "False" at bounding box center [341, 153] width 5 height 4
radio input "true"
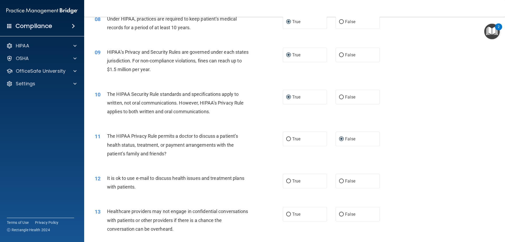
scroll to position [315, 0]
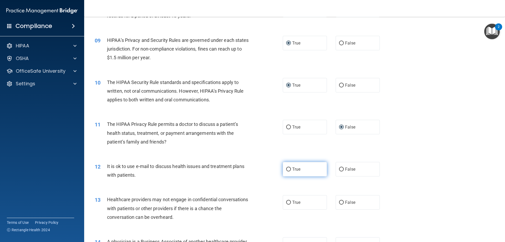
click at [286, 170] on input "True" at bounding box center [288, 169] width 5 height 4
radio input "true"
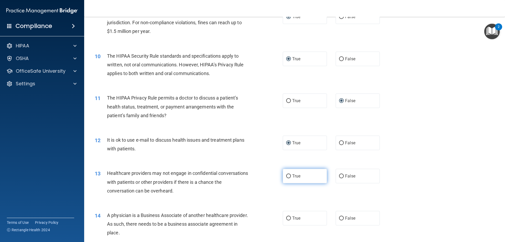
click at [286, 176] on input "True" at bounding box center [288, 176] width 5 height 4
radio input "true"
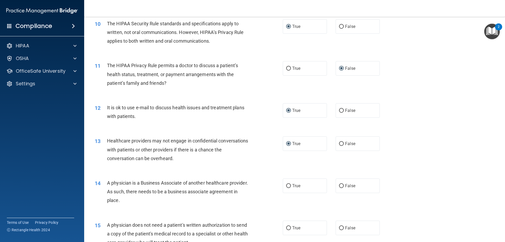
scroll to position [394, 0]
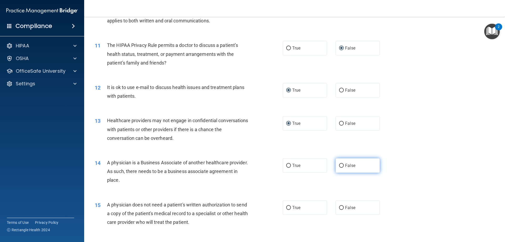
click at [339, 164] on input "False" at bounding box center [341, 165] width 5 height 4
radio input "true"
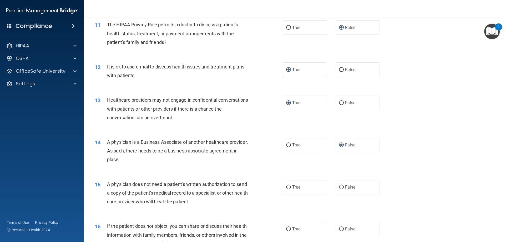
scroll to position [447, 0]
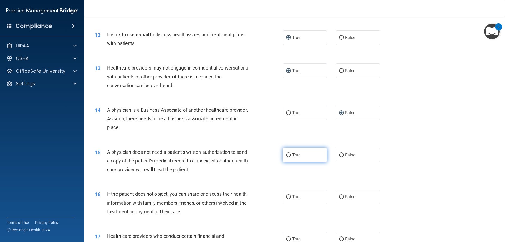
click at [286, 154] on input "True" at bounding box center [288, 155] width 5 height 4
radio input "true"
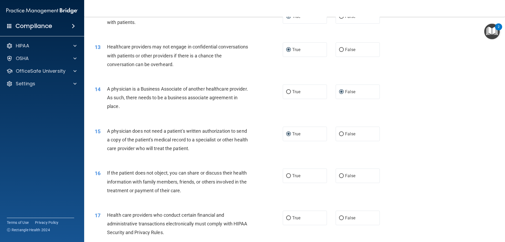
scroll to position [499, 0]
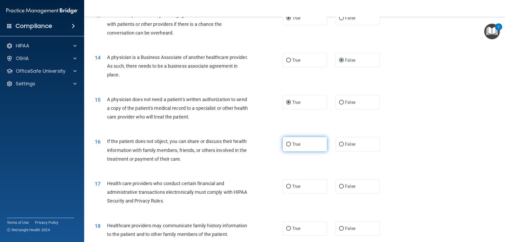
click at [286, 145] on input "True" at bounding box center [288, 144] width 5 height 4
radio input "true"
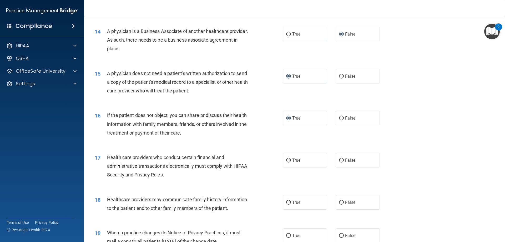
scroll to position [526, 0]
click at [286, 161] on input "True" at bounding box center [288, 160] width 5 height 4
radio input "true"
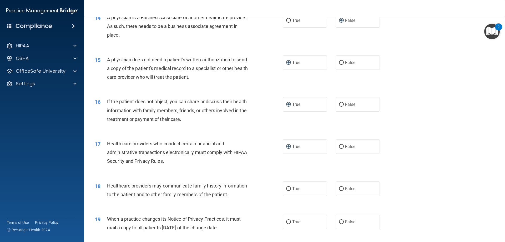
scroll to position [552, 0]
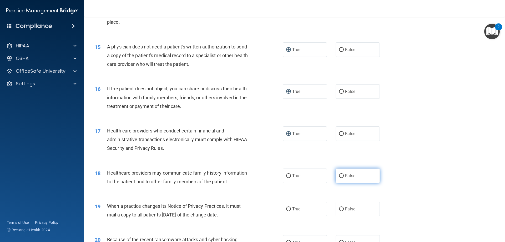
click at [339, 176] on input "False" at bounding box center [341, 176] width 5 height 4
radio input "true"
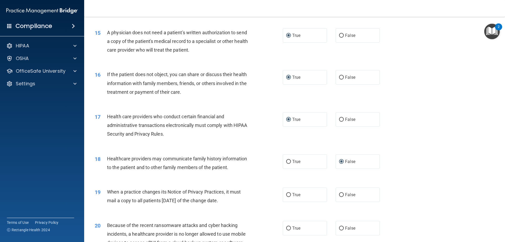
scroll to position [578, 0]
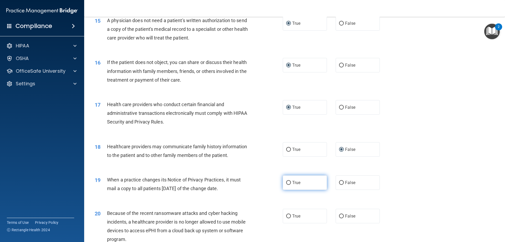
click at [286, 183] on input "True" at bounding box center [288, 183] width 5 height 4
radio input "true"
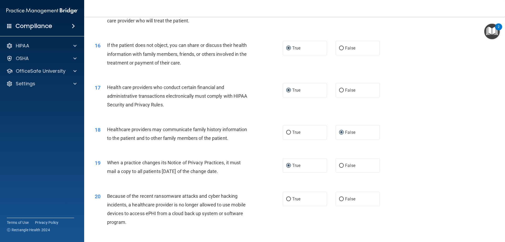
scroll to position [605, 0]
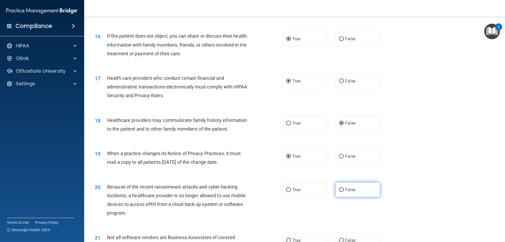
click at [340, 191] on input "False" at bounding box center [341, 190] width 5 height 4
radio input "true"
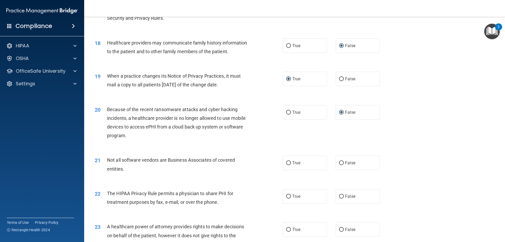
scroll to position [683, 0]
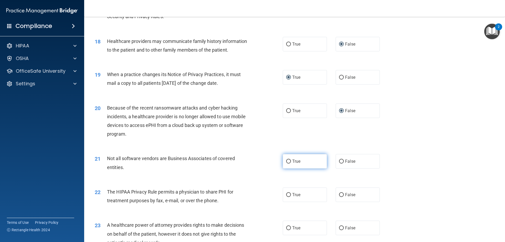
click at [286, 160] on input "True" at bounding box center [288, 161] width 5 height 4
radio input "true"
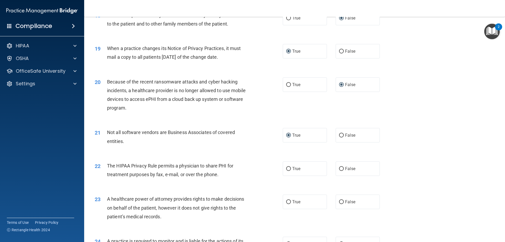
scroll to position [710, 0]
click at [286, 168] on input "True" at bounding box center [288, 168] width 5 height 4
radio input "true"
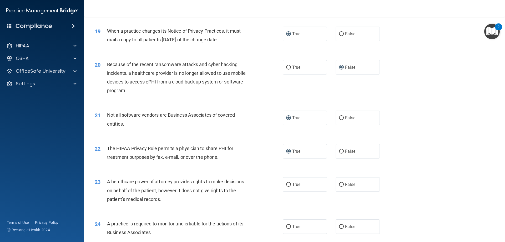
scroll to position [736, 0]
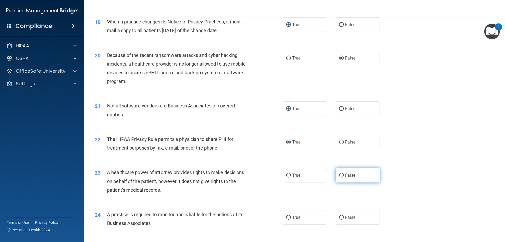
click at [340, 176] on input "False" at bounding box center [341, 175] width 5 height 4
radio input "true"
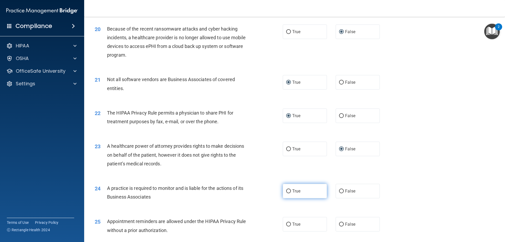
click at [286, 191] on input "True" at bounding box center [288, 191] width 5 height 4
radio input "true"
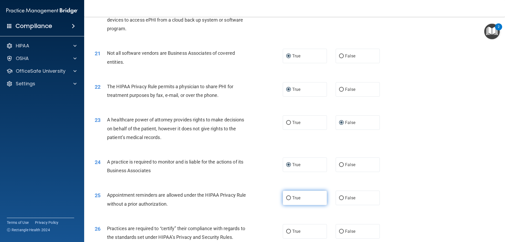
click at [286, 197] on input "True" at bounding box center [288, 198] width 5 height 4
radio input "true"
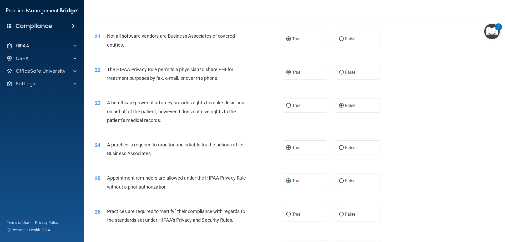
scroll to position [815, 0]
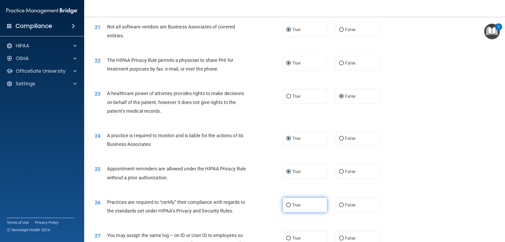
click at [286, 205] on input "True" at bounding box center [288, 205] width 5 height 4
radio input "true"
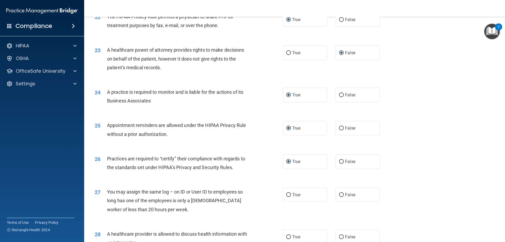
scroll to position [867, 0]
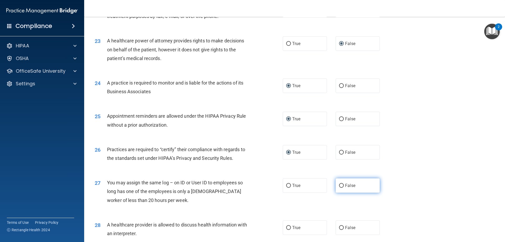
click at [339, 185] on input "False" at bounding box center [341, 185] width 5 height 4
radio input "true"
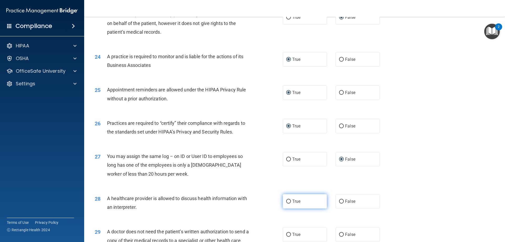
click at [286, 202] on input "True" at bounding box center [288, 201] width 5 height 4
radio input "true"
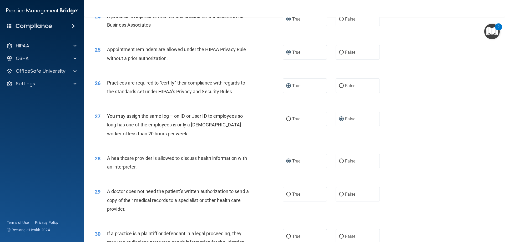
scroll to position [946, 0]
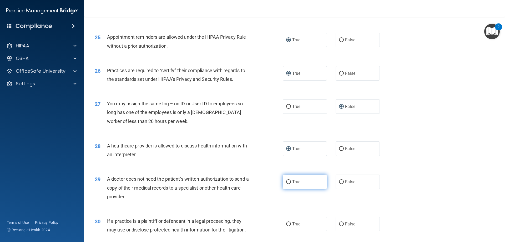
click at [286, 182] on input "True" at bounding box center [288, 182] width 5 height 4
radio input "true"
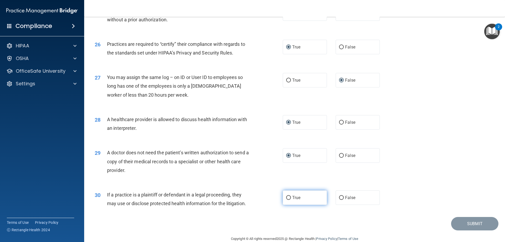
click at [287, 198] on input "True" at bounding box center [288, 198] width 5 height 4
radio input "true"
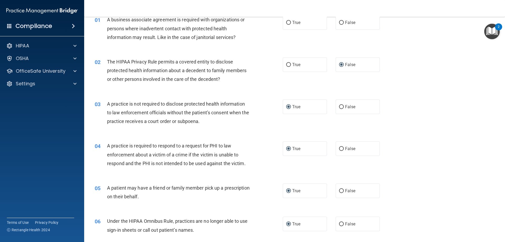
scroll to position [0, 0]
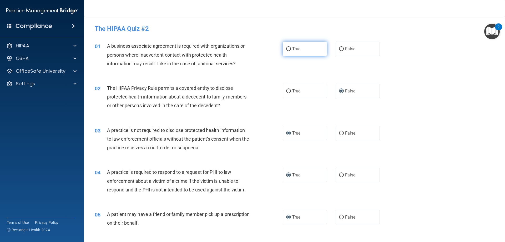
click at [286, 50] on input "True" at bounding box center [288, 49] width 5 height 4
radio input "true"
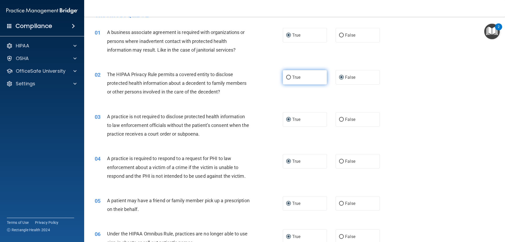
scroll to position [26, 0]
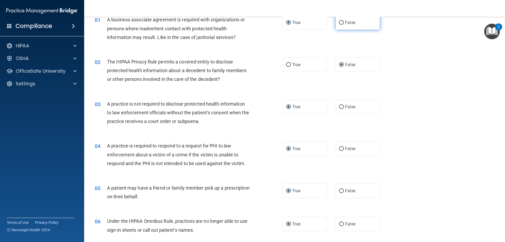
click at [339, 22] on input "False" at bounding box center [341, 23] width 5 height 4
radio input "true"
radio input "false"
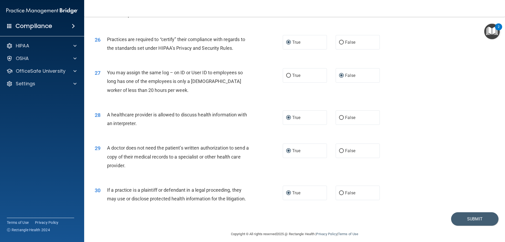
scroll to position [982, 0]
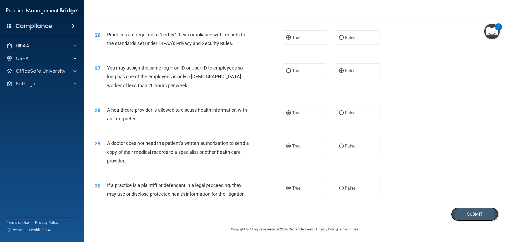
click at [461, 212] on button "Submit" at bounding box center [474, 213] width 47 height 13
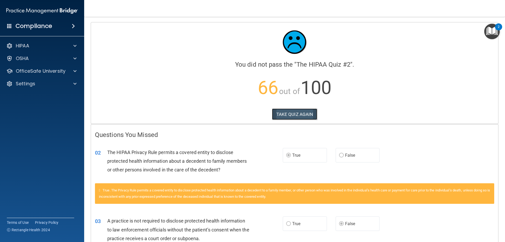
click at [295, 114] on button "TAKE QUIZ AGAIN" at bounding box center [294, 114] width 45 height 12
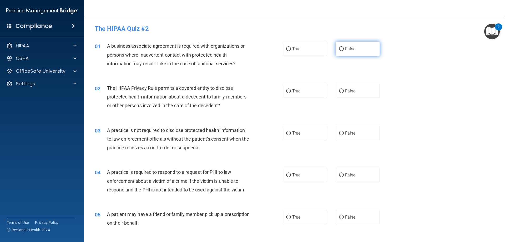
click at [339, 49] on input "False" at bounding box center [341, 49] width 5 height 4
radio input "true"
click at [286, 91] on input "True" at bounding box center [288, 91] width 5 height 4
radio input "true"
click at [340, 134] on input "False" at bounding box center [341, 133] width 5 height 4
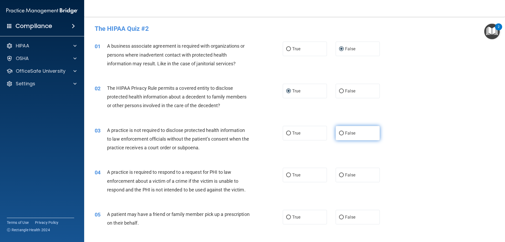
radio input "true"
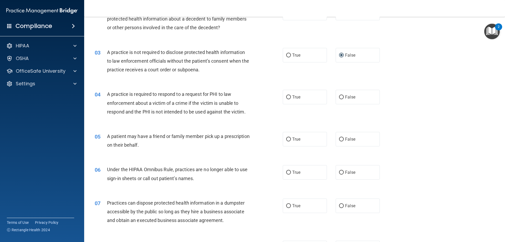
scroll to position [79, 0]
click at [286, 96] on input "True" at bounding box center [288, 96] width 5 height 4
radio input "true"
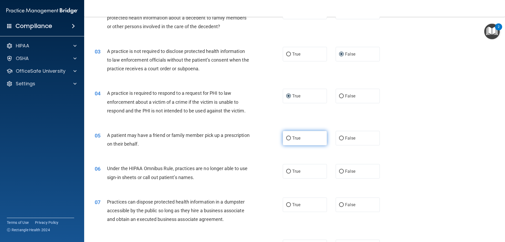
click at [286, 138] on input "True" at bounding box center [288, 138] width 5 height 4
radio input "true"
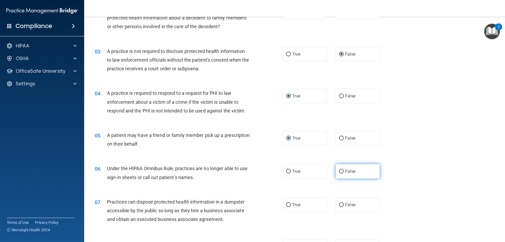
click at [339, 170] on input "False" at bounding box center [341, 171] width 5 height 4
radio input "true"
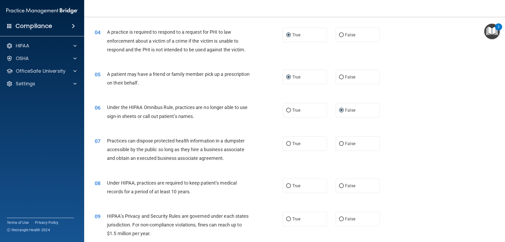
scroll to position [158, 0]
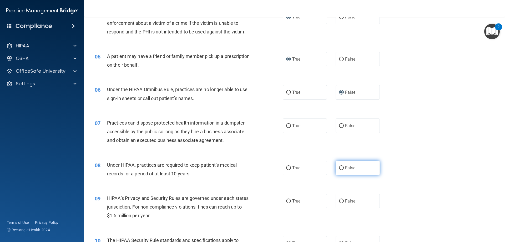
click at [339, 167] on input "False" at bounding box center [341, 168] width 5 height 4
radio input "true"
click at [337, 125] on label "False" at bounding box center [357, 125] width 44 height 14
click at [339, 126] on input "False" at bounding box center [341, 126] width 5 height 4
radio input "true"
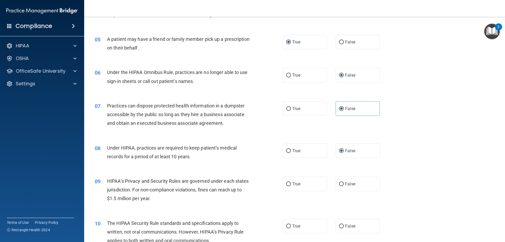
scroll to position [184, 0]
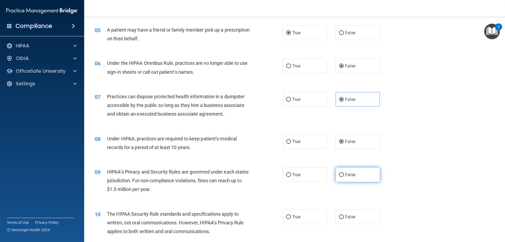
click at [339, 175] on input "False" at bounding box center [341, 175] width 5 height 4
radio input "true"
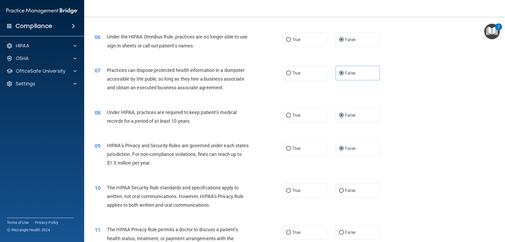
scroll to position [237, 0]
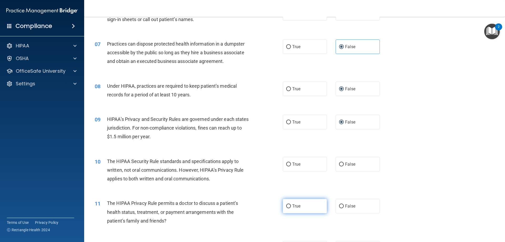
click at [286, 204] on input "True" at bounding box center [288, 206] width 5 height 4
radio input "true"
click at [286, 163] on input "True" at bounding box center [288, 164] width 5 height 4
radio input "true"
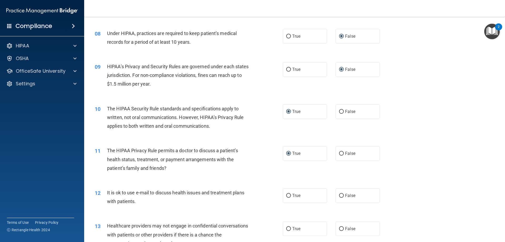
scroll to position [315, 0]
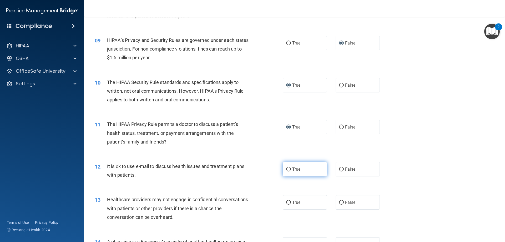
click at [286, 169] on input "True" at bounding box center [288, 169] width 5 height 4
radio input "true"
click at [339, 201] on input "False" at bounding box center [341, 202] width 5 height 4
radio input "true"
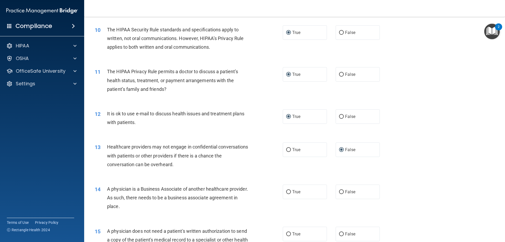
scroll to position [394, 0]
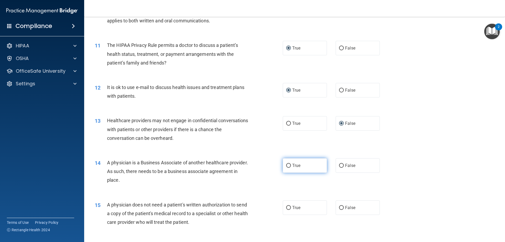
click at [287, 166] on input "True" at bounding box center [288, 165] width 5 height 4
radio input "true"
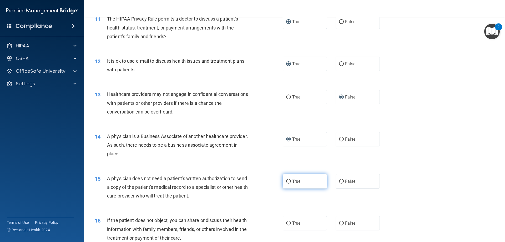
click at [286, 180] on input "True" at bounding box center [288, 181] width 5 height 4
radio input "true"
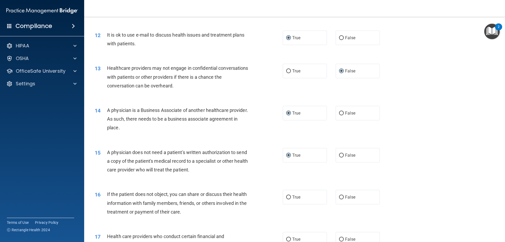
scroll to position [447, 0]
click at [286, 196] on input "True" at bounding box center [288, 197] width 5 height 4
radio input "true"
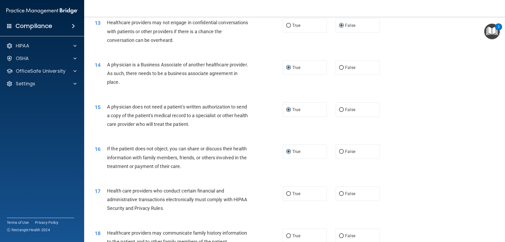
scroll to position [499, 0]
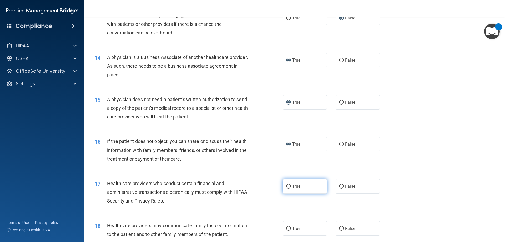
click at [286, 186] on input "True" at bounding box center [288, 186] width 5 height 4
radio input "true"
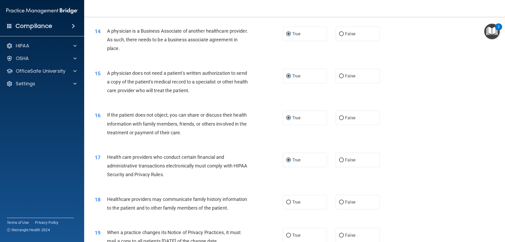
scroll to position [552, 0]
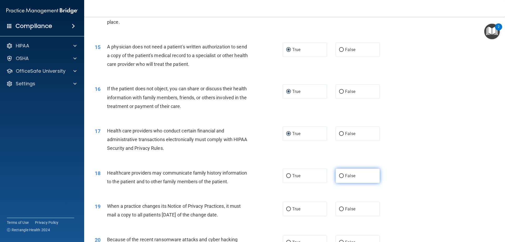
click at [339, 174] on input "False" at bounding box center [341, 176] width 5 height 4
radio input "true"
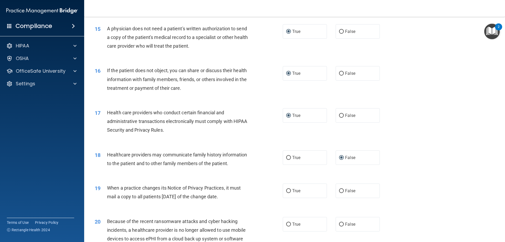
scroll to position [578, 0]
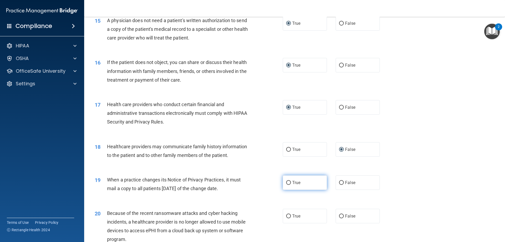
click at [286, 183] on input "True" at bounding box center [288, 183] width 5 height 4
radio input "true"
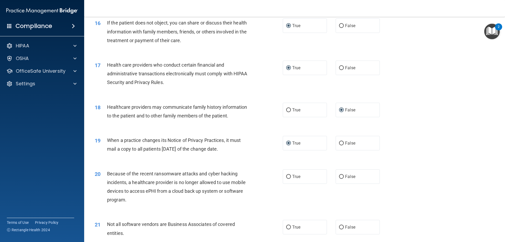
scroll to position [631, 0]
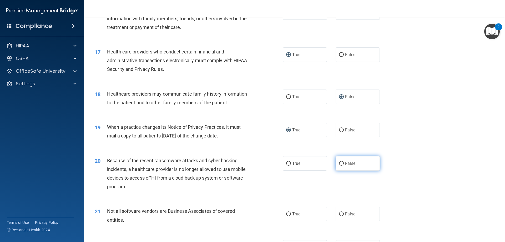
click at [336, 163] on label "False" at bounding box center [357, 163] width 44 height 14
click at [339, 163] on input "False" at bounding box center [341, 163] width 5 height 4
radio input "true"
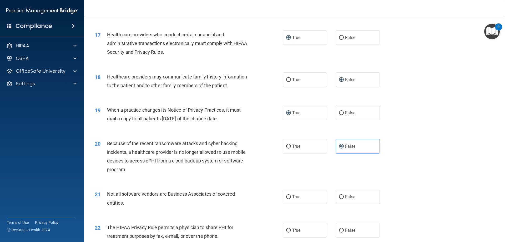
scroll to position [657, 0]
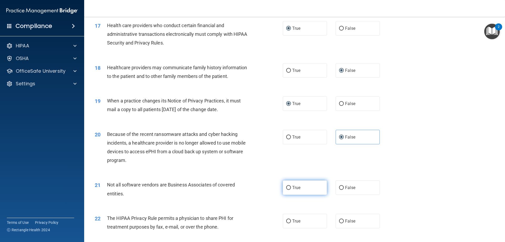
click at [286, 186] on input "True" at bounding box center [288, 188] width 5 height 4
radio input "true"
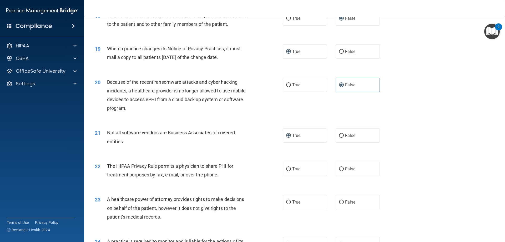
scroll to position [710, 0]
click at [286, 168] on input "True" at bounding box center [288, 168] width 5 height 4
radio input "true"
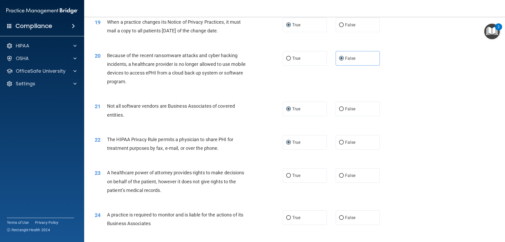
scroll to position [736, 0]
click at [286, 174] on input "True" at bounding box center [288, 175] width 5 height 4
radio input "true"
click at [339, 216] on input "False" at bounding box center [341, 217] width 5 height 4
radio input "true"
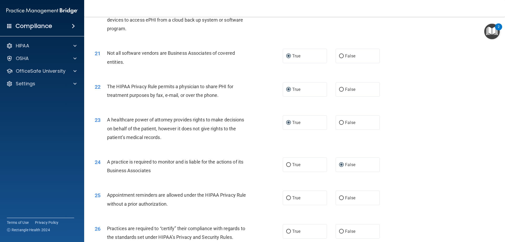
scroll to position [815, 0]
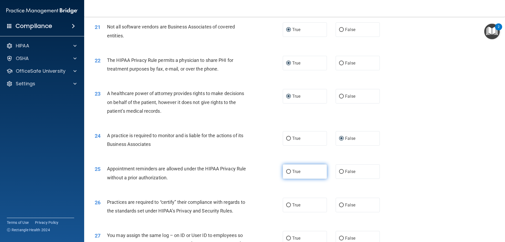
click at [286, 172] on input "True" at bounding box center [288, 172] width 5 height 4
radio input "true"
click at [287, 205] on input "True" at bounding box center [288, 205] width 5 height 4
radio input "true"
click at [339, 205] on input "False" at bounding box center [341, 205] width 5 height 4
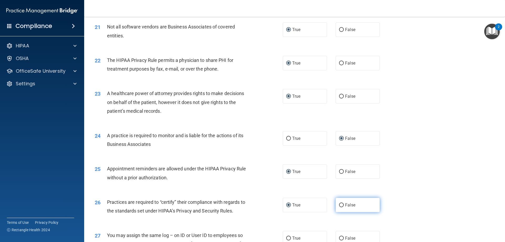
radio input "true"
radio input "false"
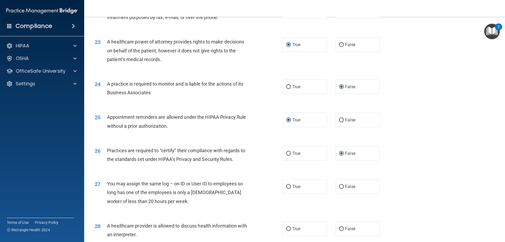
scroll to position [867, 0]
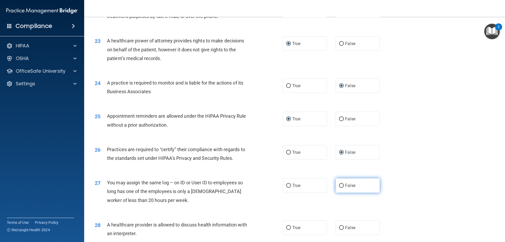
click at [339, 185] on input "False" at bounding box center [341, 185] width 5 height 4
radio input "true"
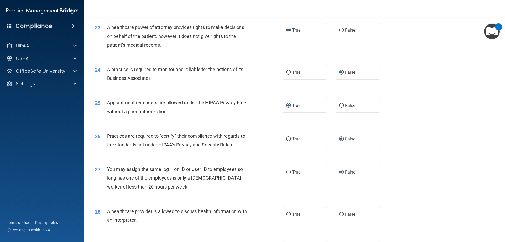
scroll to position [894, 0]
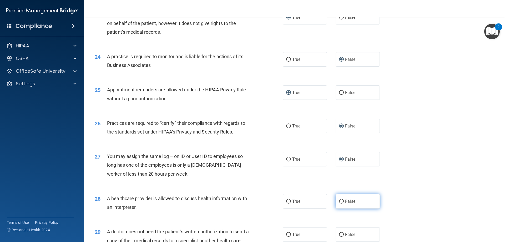
click at [339, 202] on input "False" at bounding box center [341, 201] width 5 height 4
radio input "true"
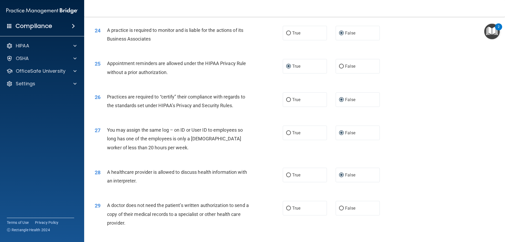
scroll to position [946, 0]
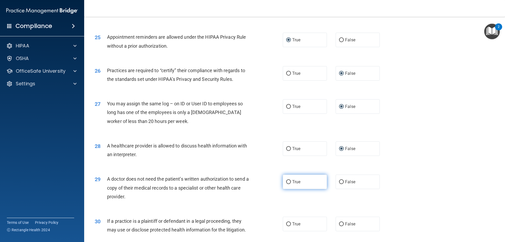
click at [286, 182] on input "True" at bounding box center [288, 182] width 5 height 4
radio input "true"
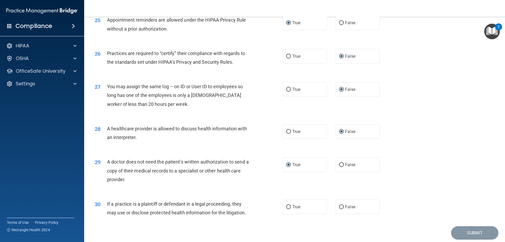
scroll to position [972, 0]
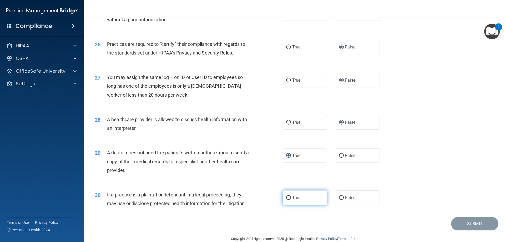
click at [288, 197] on input "True" at bounding box center [288, 198] width 5 height 4
radio input "true"
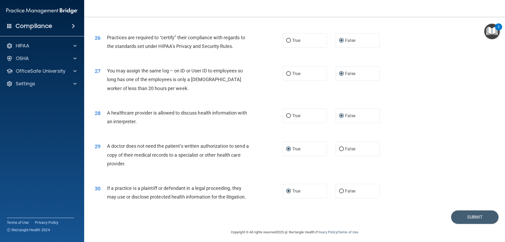
scroll to position [982, 0]
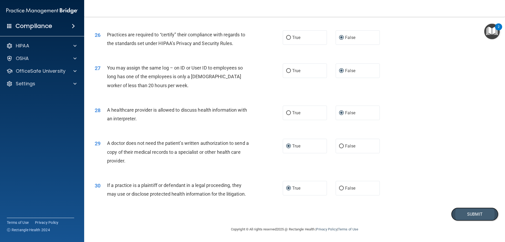
click at [457, 215] on button "Submit" at bounding box center [474, 213] width 47 height 13
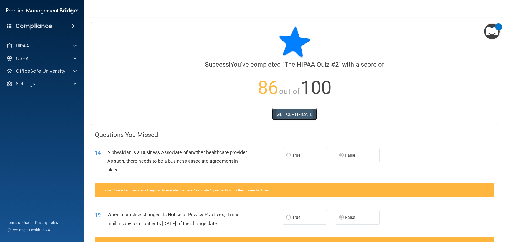
click at [299, 114] on link "GET CERTIFICATE" at bounding box center [294, 114] width 45 height 12
click at [26, 71] on p "OfficeSafe University" at bounding box center [41, 71] width 50 height 6
click at [29, 84] on p "HIPAA Training" at bounding box center [24, 83] width 43 height 5
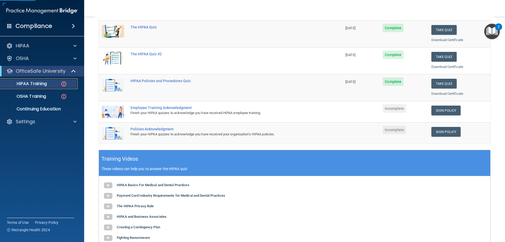
scroll to position [79, 0]
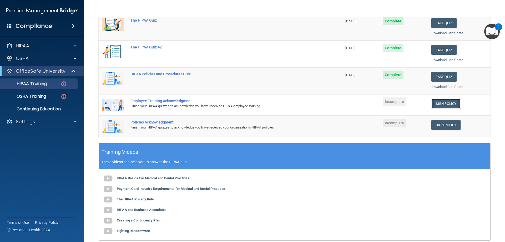
click at [442, 103] on link "Sign Policy" at bounding box center [445, 104] width 29 height 10
click at [444, 104] on link "Sign Policy" at bounding box center [445, 104] width 29 height 10
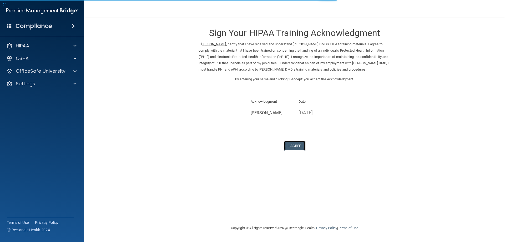
click at [300, 146] on button "I Agree" at bounding box center [294, 146] width 21 height 10
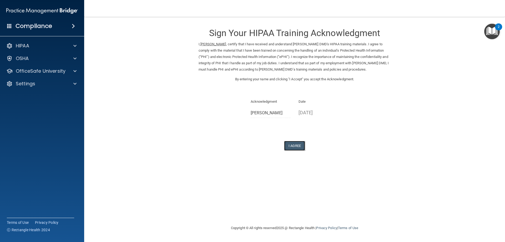
click at [296, 144] on button "I Agree" at bounding box center [294, 146] width 21 height 10
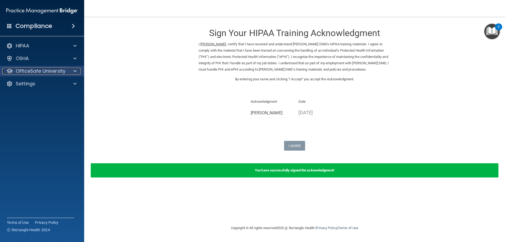
click at [42, 73] on p "OfficeSafe University" at bounding box center [41, 71] width 50 height 6
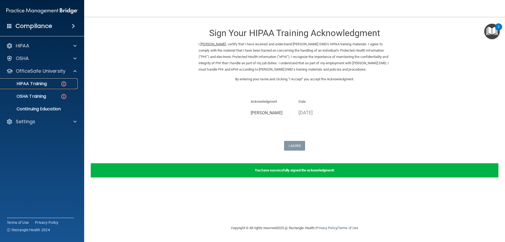
click at [38, 85] on p "HIPAA Training" at bounding box center [24, 83] width 43 height 5
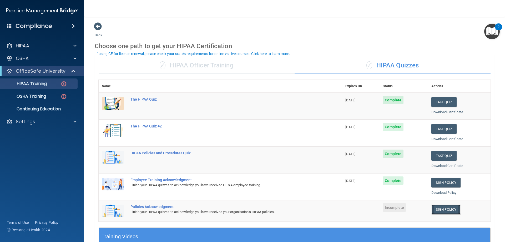
click at [441, 207] on link "Sign Policy" at bounding box center [445, 209] width 29 height 10
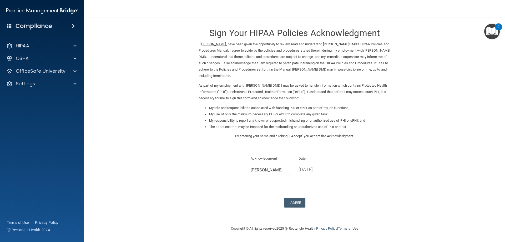
drag, startPoint x: 206, startPoint y: 44, endPoint x: 210, endPoint y: 45, distance: 4.2
click at [206, 44] on ins "[PERSON_NAME]" at bounding box center [212, 44] width 25 height 4
click at [206, 43] on ins "[PERSON_NAME]" at bounding box center [212, 44] width 25 height 4
click at [293, 202] on button "I Agree" at bounding box center [294, 202] width 21 height 10
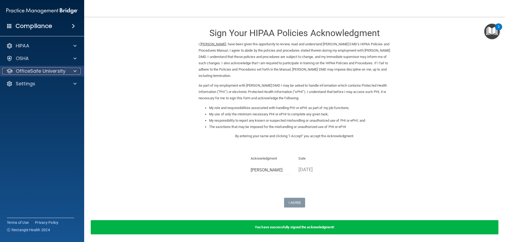
click at [57, 70] on p "OfficeSafe University" at bounding box center [41, 71] width 50 height 6
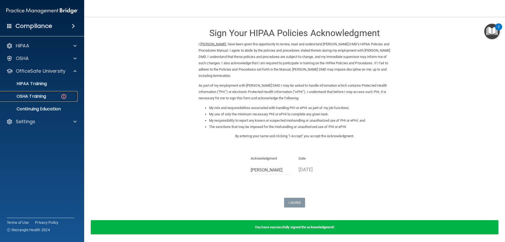
click at [38, 95] on p "OSHA Training" at bounding box center [24, 96] width 43 height 5
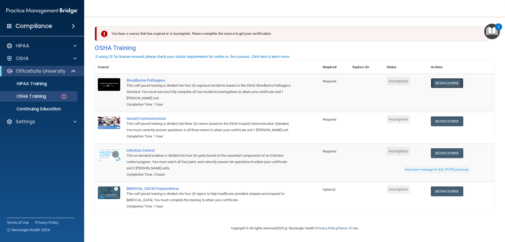
click at [445, 84] on link "Begin Course" at bounding box center [447, 83] width 32 height 10
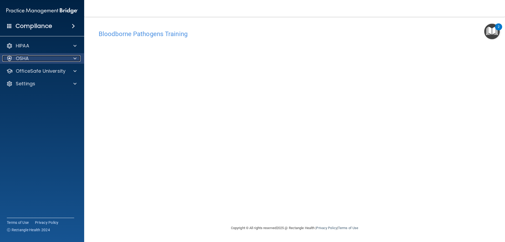
click at [53, 57] on div "OSHA" at bounding box center [34, 58] width 65 height 6
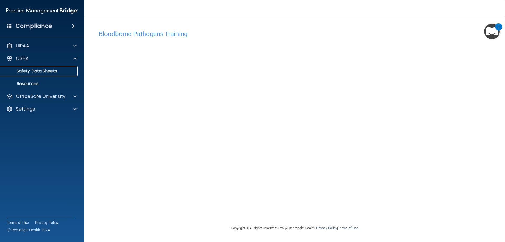
click at [36, 70] on p "Safety Data Sheets" at bounding box center [39, 70] width 72 height 5
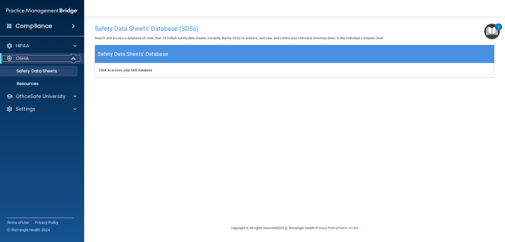
click at [22, 58] on p "OSHA" at bounding box center [22, 58] width 13 height 6
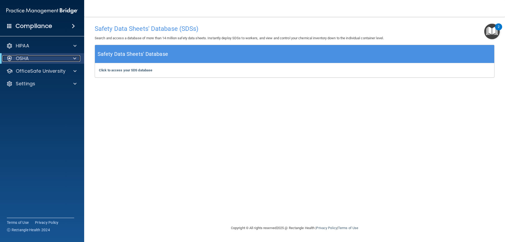
click at [29, 59] on div "OSHA" at bounding box center [34, 58] width 65 height 6
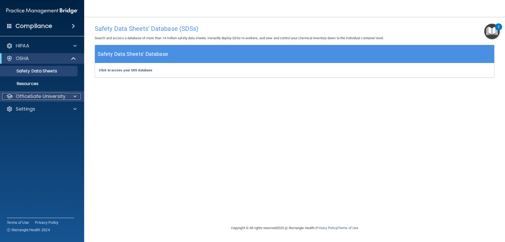
click at [38, 94] on p "OfficeSafe University" at bounding box center [41, 96] width 50 height 6
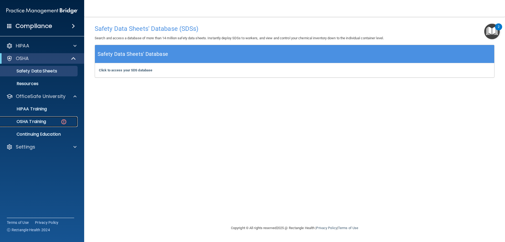
click at [37, 117] on link "OSHA Training" at bounding box center [36, 121] width 83 height 11
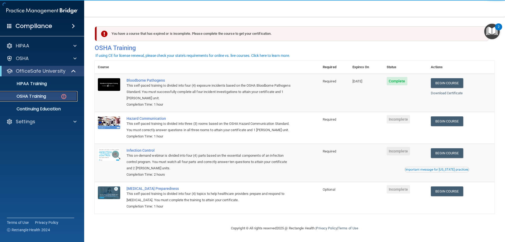
scroll to position [7, 0]
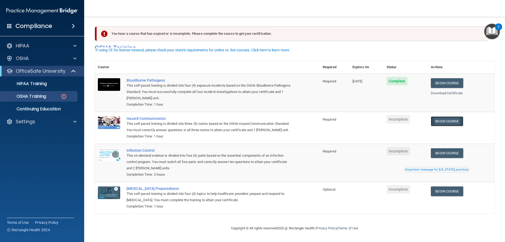
click at [451, 116] on link "Begin Course" at bounding box center [447, 121] width 32 height 10
click at [450, 118] on link "Begin Course" at bounding box center [447, 121] width 32 height 10
click at [452, 116] on link "Begin Course" at bounding box center [447, 121] width 32 height 10
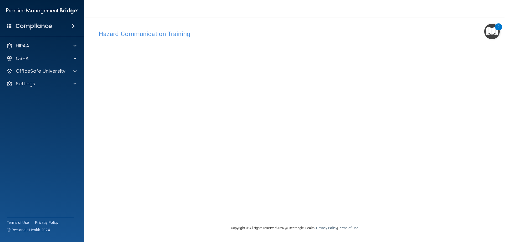
click at [492, 32] on img "Open Resource Center, 2 new notifications" at bounding box center [492, 32] width 16 height 16
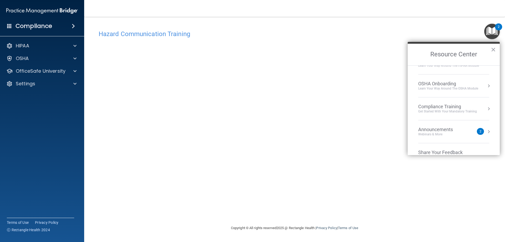
scroll to position [29, 0]
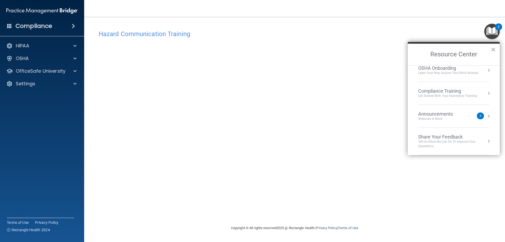
drag, startPoint x: 492, startPoint y: 49, endPoint x: 490, endPoint y: 43, distance: 5.6
click at [492, 48] on button "×" at bounding box center [492, 49] width 5 height 8
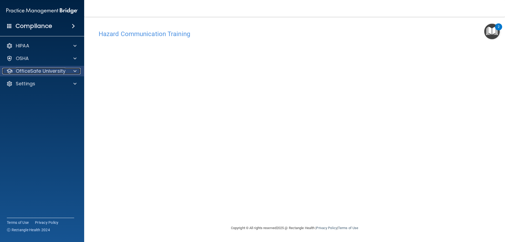
click at [45, 71] on p "OfficeSafe University" at bounding box center [41, 71] width 50 height 6
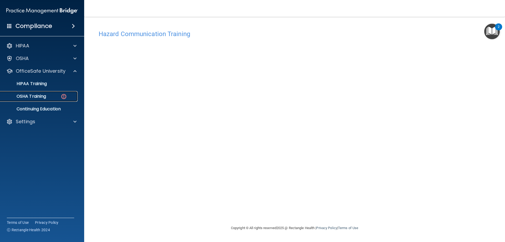
click at [48, 94] on div "OSHA Training" at bounding box center [39, 96] width 72 height 5
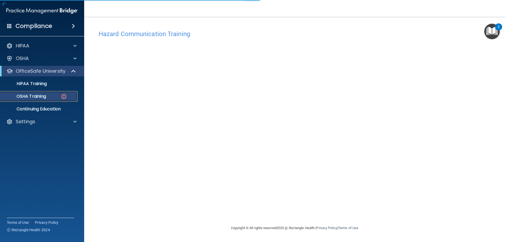
click at [39, 96] on p "OSHA Training" at bounding box center [24, 96] width 43 height 5
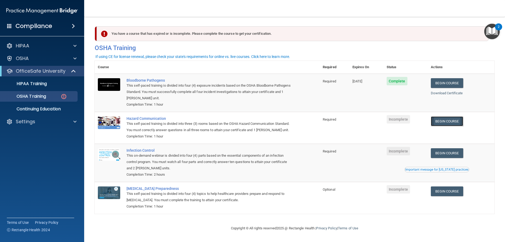
click at [439, 122] on link "Begin Course" at bounding box center [447, 121] width 32 height 10
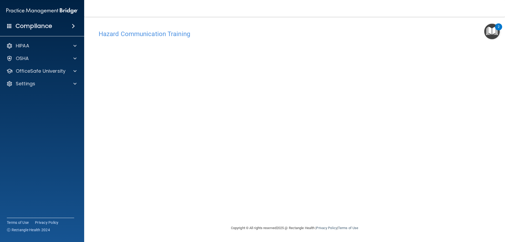
click at [496, 29] on div "2" at bounding box center [498, 26] width 7 height 7
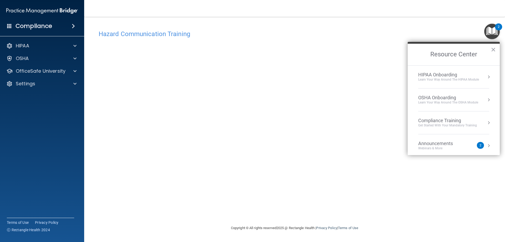
click at [491, 48] on button "×" at bounding box center [492, 49] width 5 height 8
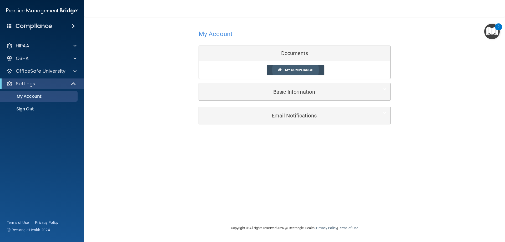
click at [278, 71] on link "My Compliance" at bounding box center [296, 70] width 58 height 10
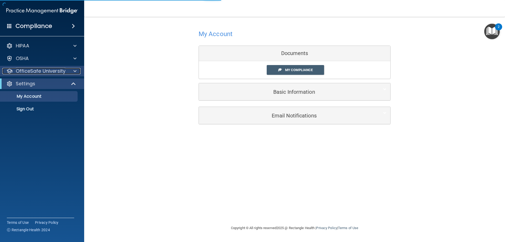
click at [23, 69] on p "OfficeSafe University" at bounding box center [41, 71] width 50 height 6
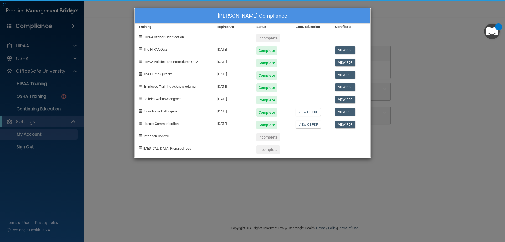
click at [28, 95] on div "Bradie Clarke's Compliance Training Expires On Status Cont. Education Certifica…" at bounding box center [252, 121] width 505 height 242
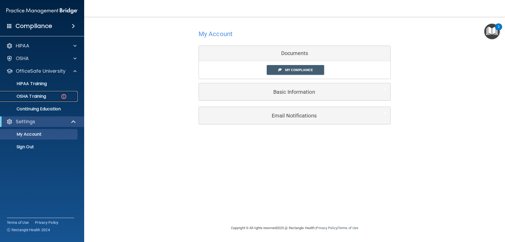
click at [29, 95] on p "OSHA Training" at bounding box center [24, 96] width 43 height 5
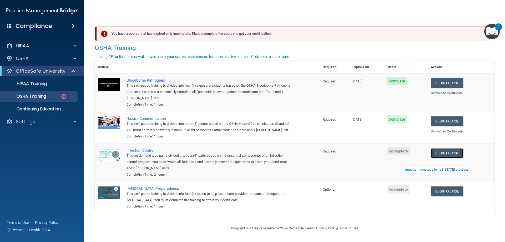
click at [442, 158] on link "Begin Course" at bounding box center [447, 153] width 32 height 10
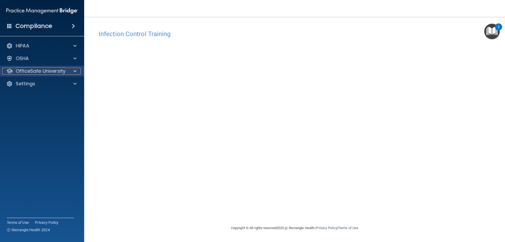
click at [50, 72] on p "OfficeSafe University" at bounding box center [41, 71] width 50 height 6
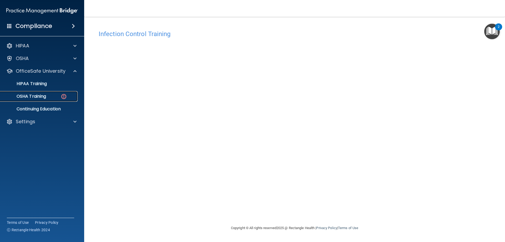
click at [42, 94] on p "OSHA Training" at bounding box center [24, 96] width 43 height 5
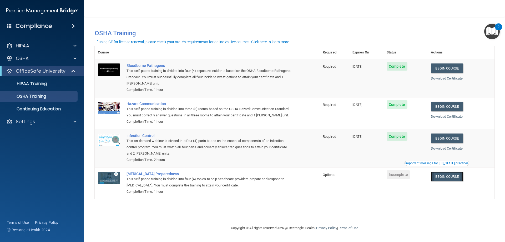
click at [447, 178] on link "Begin Course" at bounding box center [447, 176] width 32 height 10
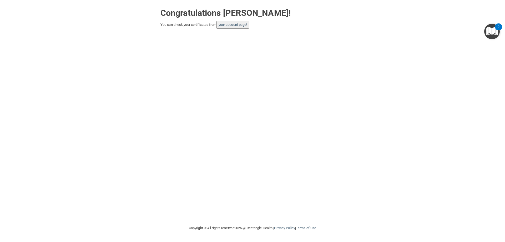
click at [229, 24] on button "your account page!" at bounding box center [232, 25] width 33 height 8
click at [237, 23] on link "your account page!" at bounding box center [232, 25] width 29 height 4
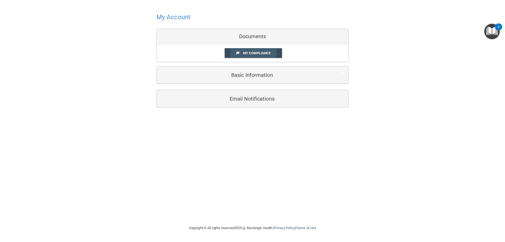
click at [263, 53] on span "My Compliance" at bounding box center [257, 53] width 28 height 4
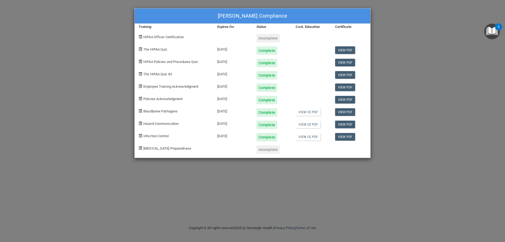
click at [456, 55] on div "Bradie Clarke's Compliance Training Expires On Status Cont. Education Certifica…" at bounding box center [252, 121] width 505 height 242
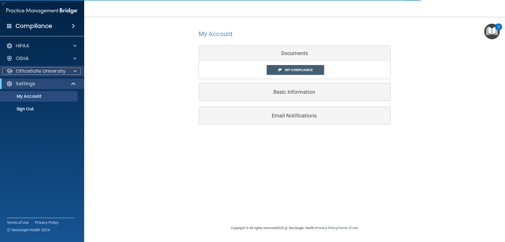
click at [50, 73] on p "OfficeSafe University" at bounding box center [41, 71] width 50 height 6
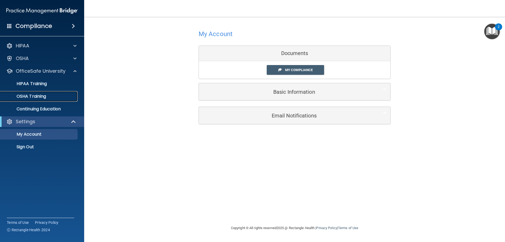
click at [33, 97] on p "OSHA Training" at bounding box center [24, 96] width 43 height 5
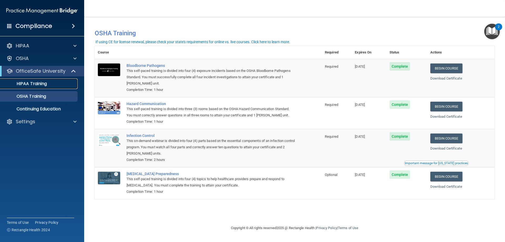
click at [38, 81] on p "HIPAA Training" at bounding box center [24, 83] width 43 height 5
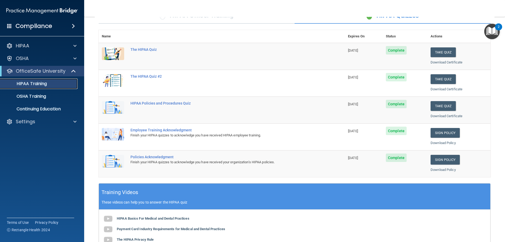
scroll to position [49, 0]
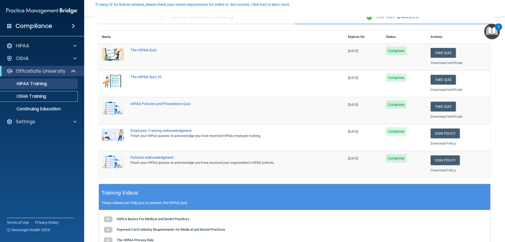
click at [26, 92] on link "OSHA Training" at bounding box center [36, 96] width 83 height 11
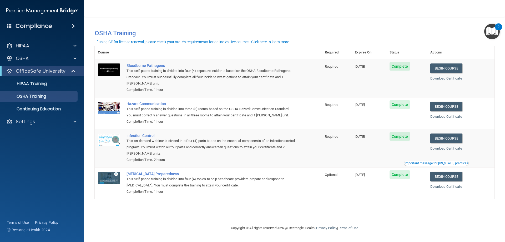
click at [11, 28] on span at bounding box center [9, 25] width 5 height 5
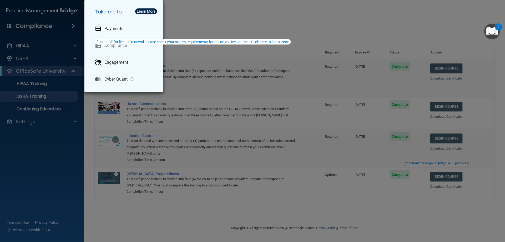
click at [45, 25] on div "Take me to: Payments Compliance Engagement Cyber Quant" at bounding box center [252, 121] width 505 height 242
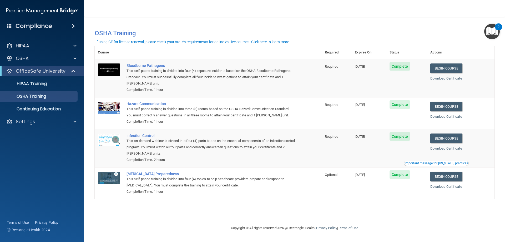
click at [39, 26] on h4 "Compliance" at bounding box center [34, 25] width 37 height 7
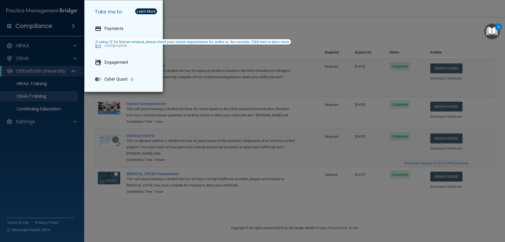
click at [42, 28] on div "Take me to: Payments Compliance Engagement Cyber Quant" at bounding box center [252, 121] width 505 height 242
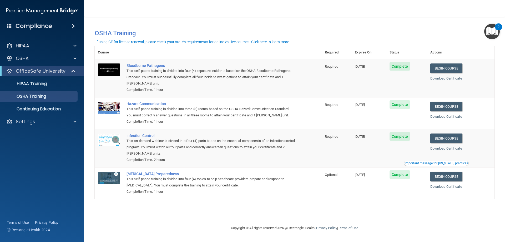
drag, startPoint x: 218, startPoint y: 28, endPoint x: 191, endPoint y: 32, distance: 26.8
click at [218, 28] on div "You have a course that has expired or is incomplete. Please complete the course…" at bounding box center [294, 32] width 407 height 13
click at [27, 86] on p "HIPAA Training" at bounding box center [24, 83] width 43 height 5
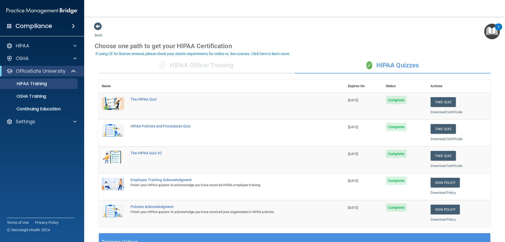
click at [211, 66] on div "✓ HIPAA Officer Training" at bounding box center [197, 66] width 196 height 16
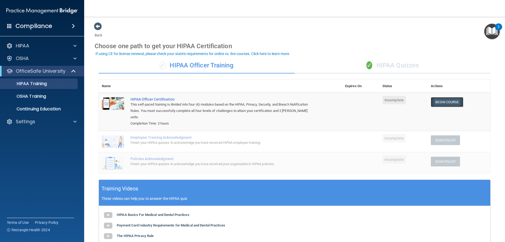
click at [442, 103] on link "Begin Course" at bounding box center [447, 102] width 32 height 10
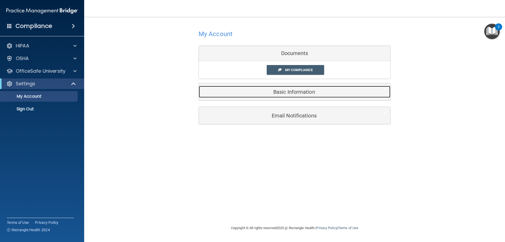
click at [281, 93] on h5 "Basic Information" at bounding box center [286, 92] width 167 height 6
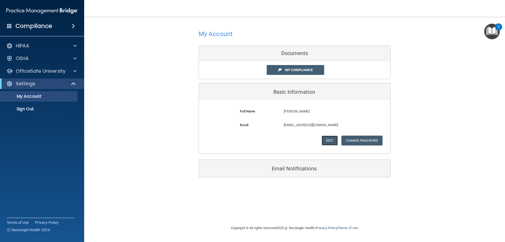
click at [329, 139] on button "Edit" at bounding box center [329, 140] width 16 height 10
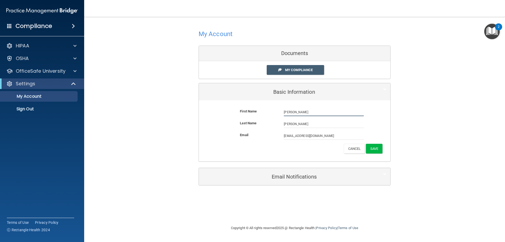
click at [288, 112] on input "[PERSON_NAME]" at bounding box center [324, 112] width 80 height 8
type input "[PERSON_NAME]"
click at [378, 150] on button "Save" at bounding box center [374, 149] width 17 height 10
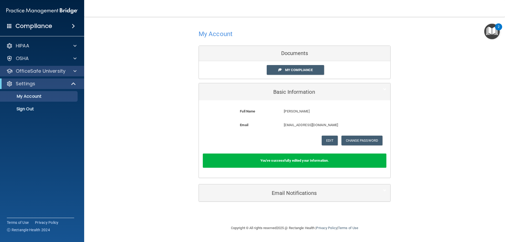
click at [32, 74] on div "OfficeSafe University" at bounding box center [42, 71] width 84 height 11
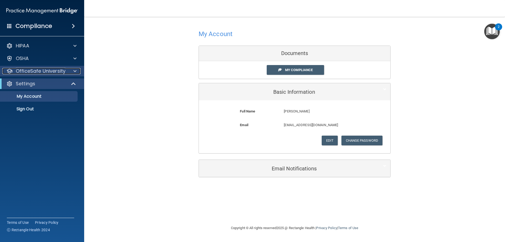
click at [27, 69] on p "OfficeSafe University" at bounding box center [41, 71] width 50 height 6
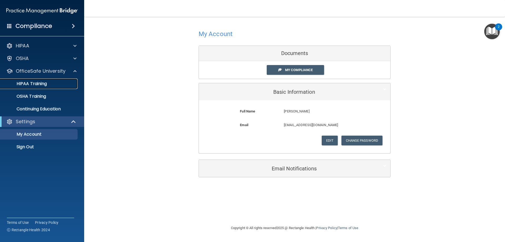
click at [23, 82] on p "HIPAA Training" at bounding box center [24, 83] width 43 height 5
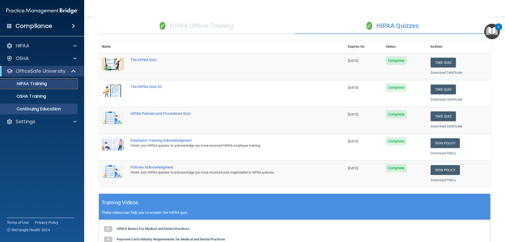
scroll to position [105, 0]
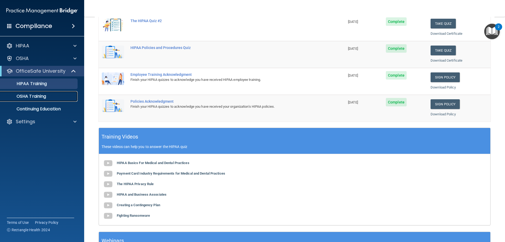
click at [37, 97] on p "OSHA Training" at bounding box center [24, 96] width 43 height 5
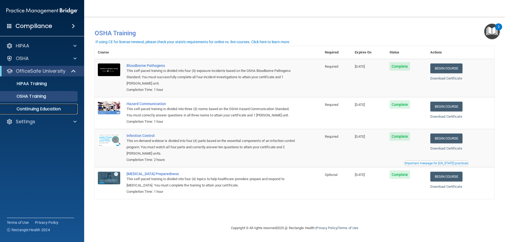
click at [29, 107] on p "Continuing Education" at bounding box center [39, 108] width 72 height 5
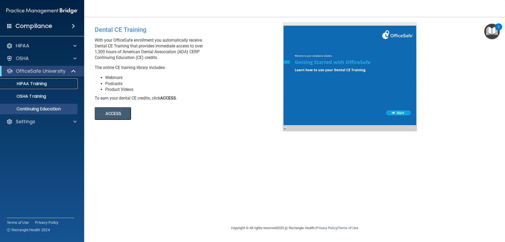
click at [34, 84] on p "HIPAA Training" at bounding box center [24, 83] width 43 height 5
